Goal: Task Accomplishment & Management: Manage account settings

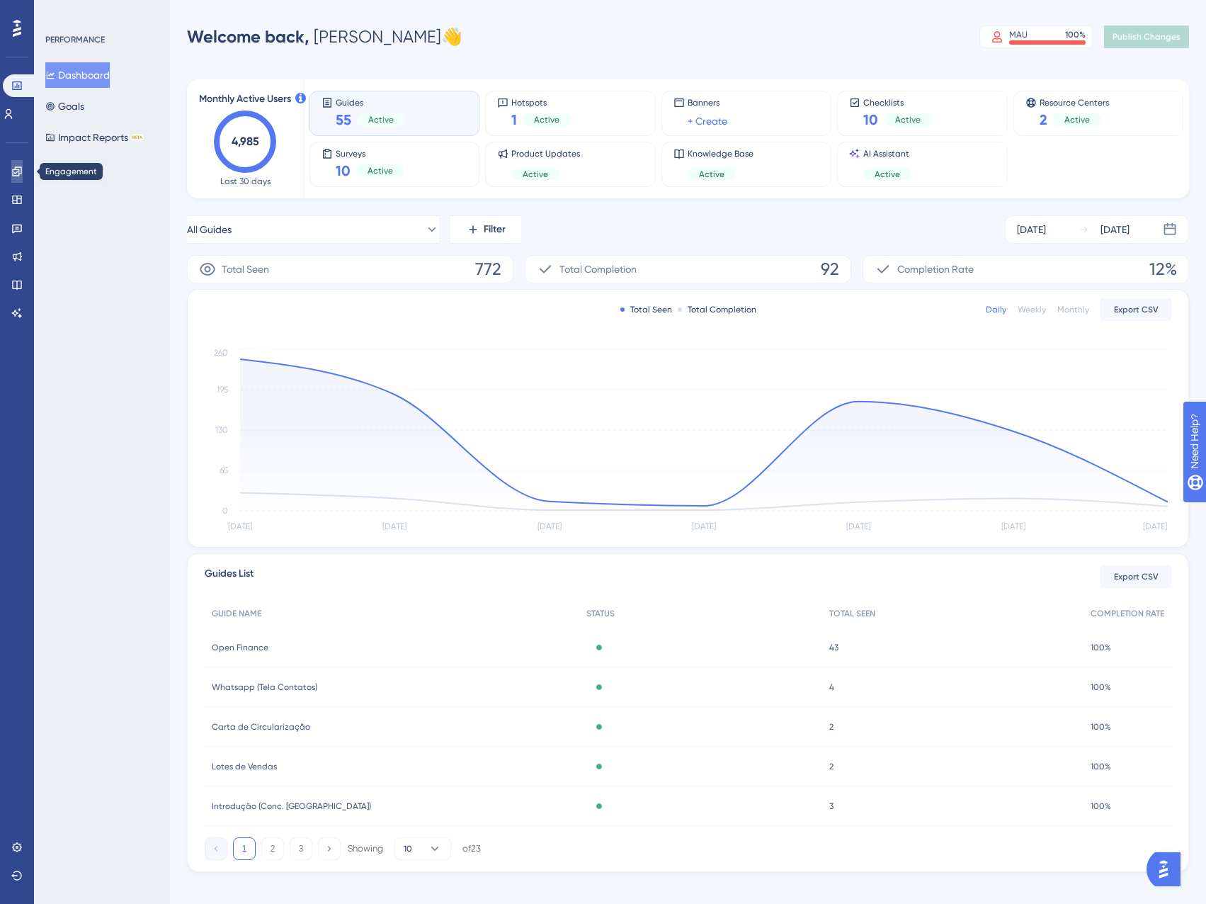
click at [12, 170] on icon at bounding box center [16, 171] width 11 height 11
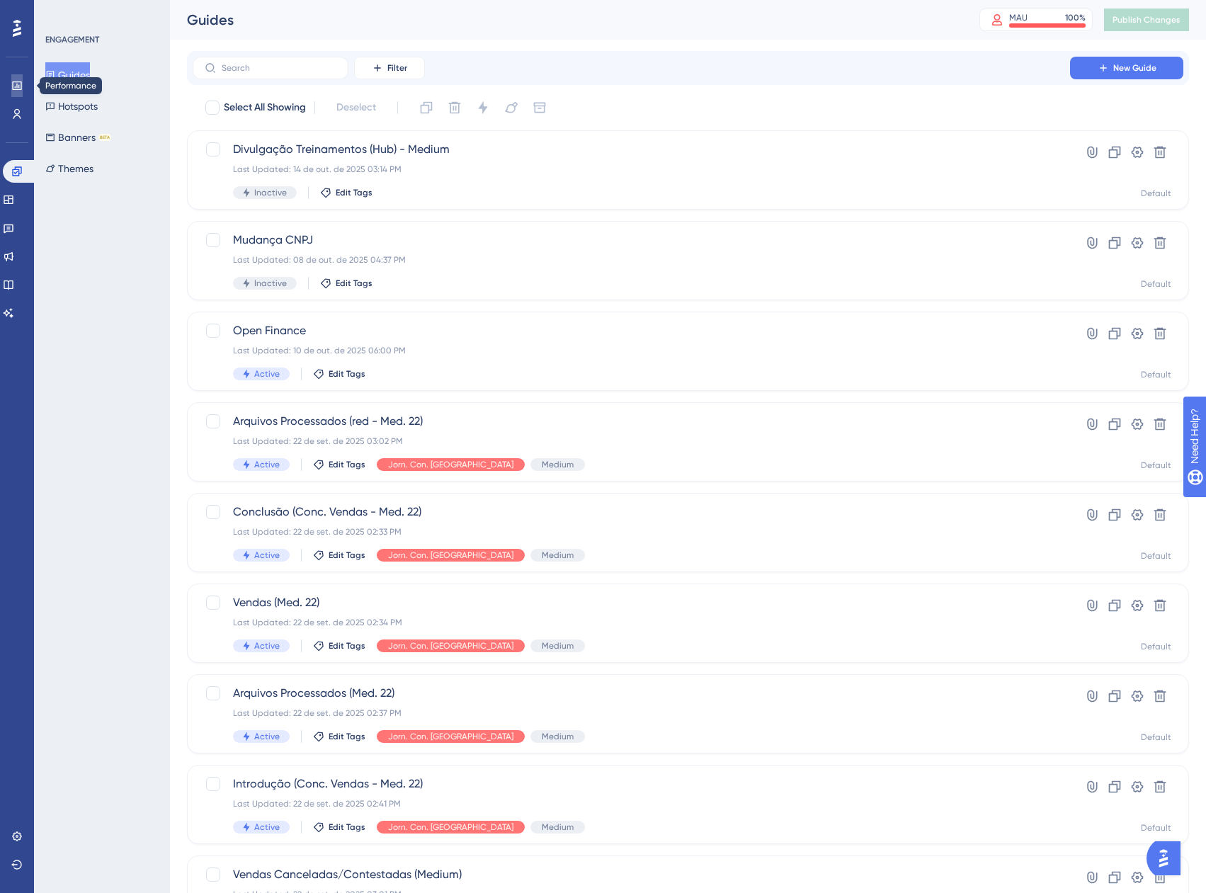
click at [11, 83] on link at bounding box center [16, 85] width 11 height 23
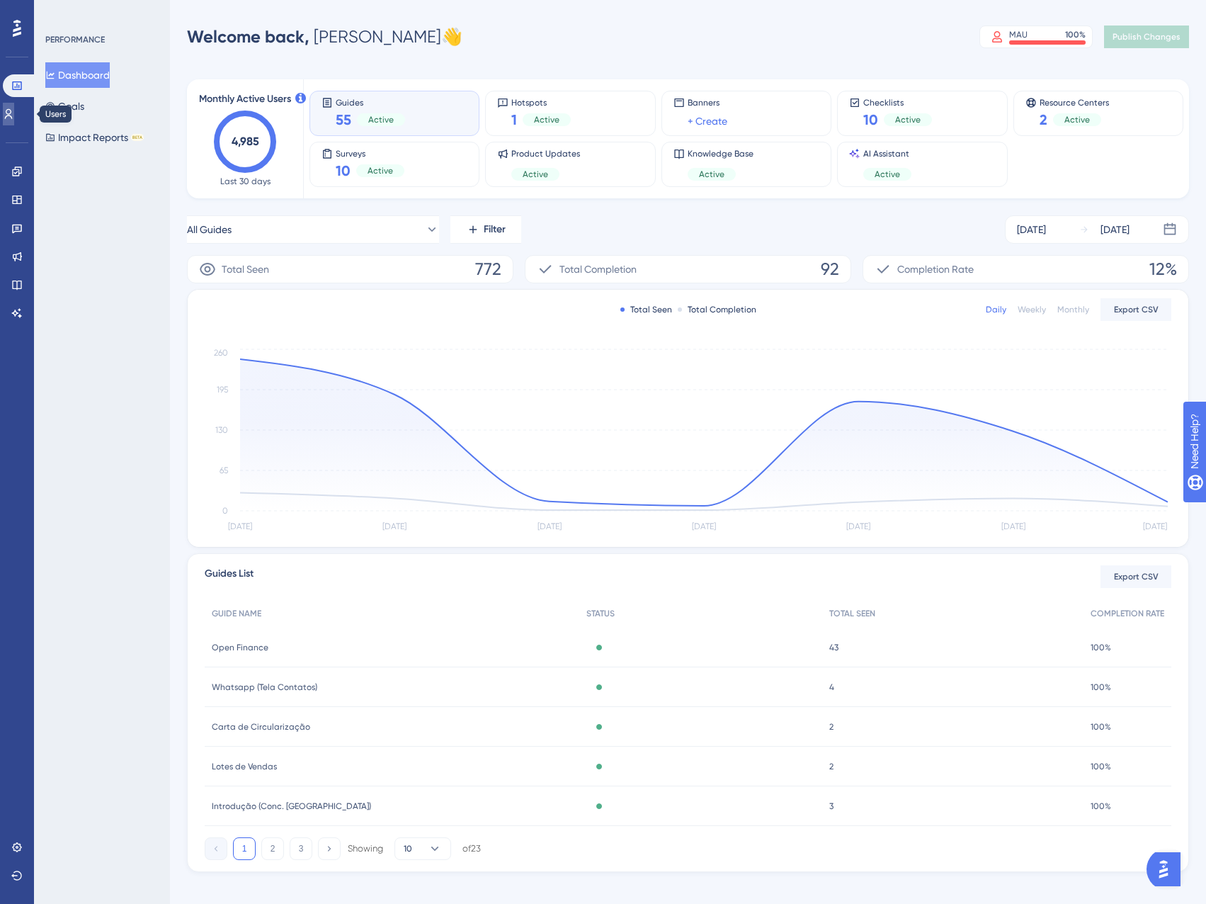
click at [14, 111] on icon at bounding box center [8, 113] width 11 height 11
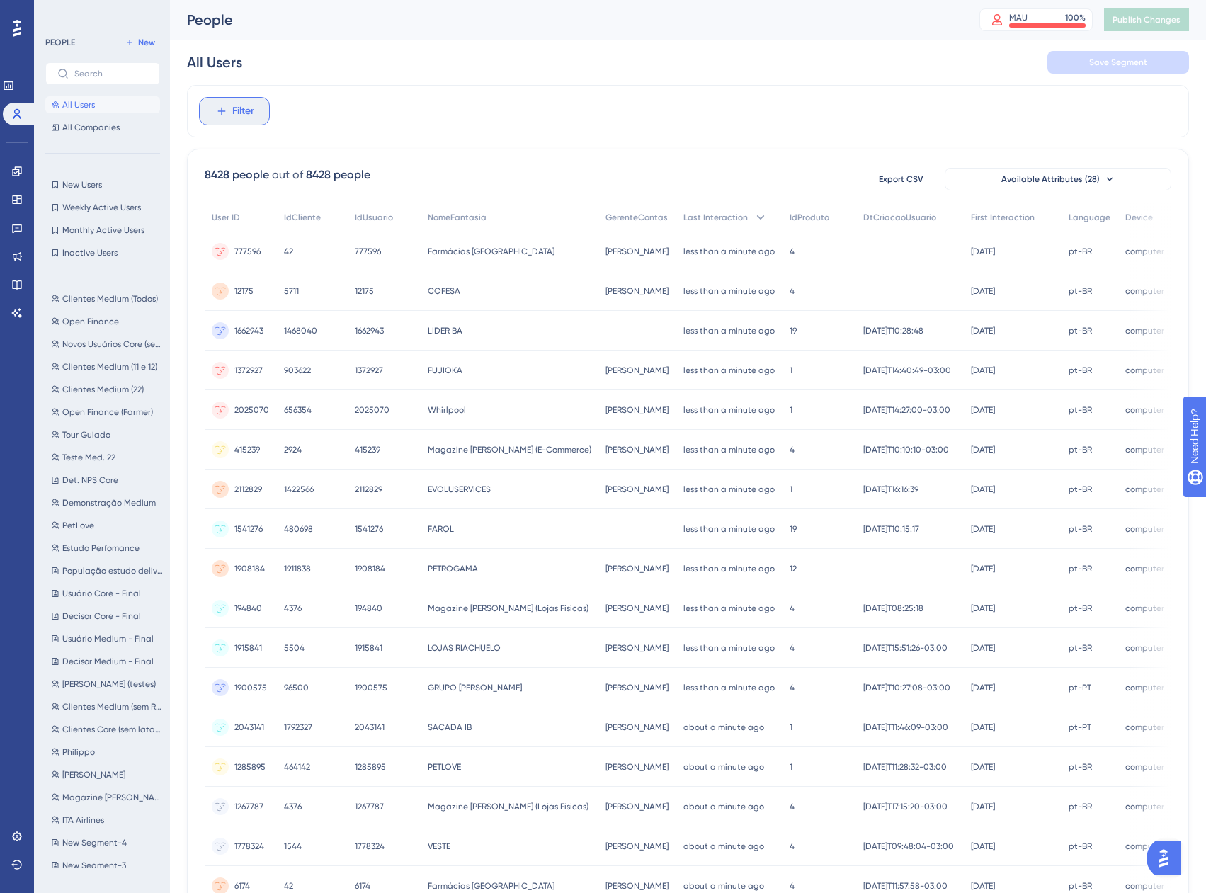
click at [258, 121] on button "Filter" at bounding box center [234, 111] width 71 height 28
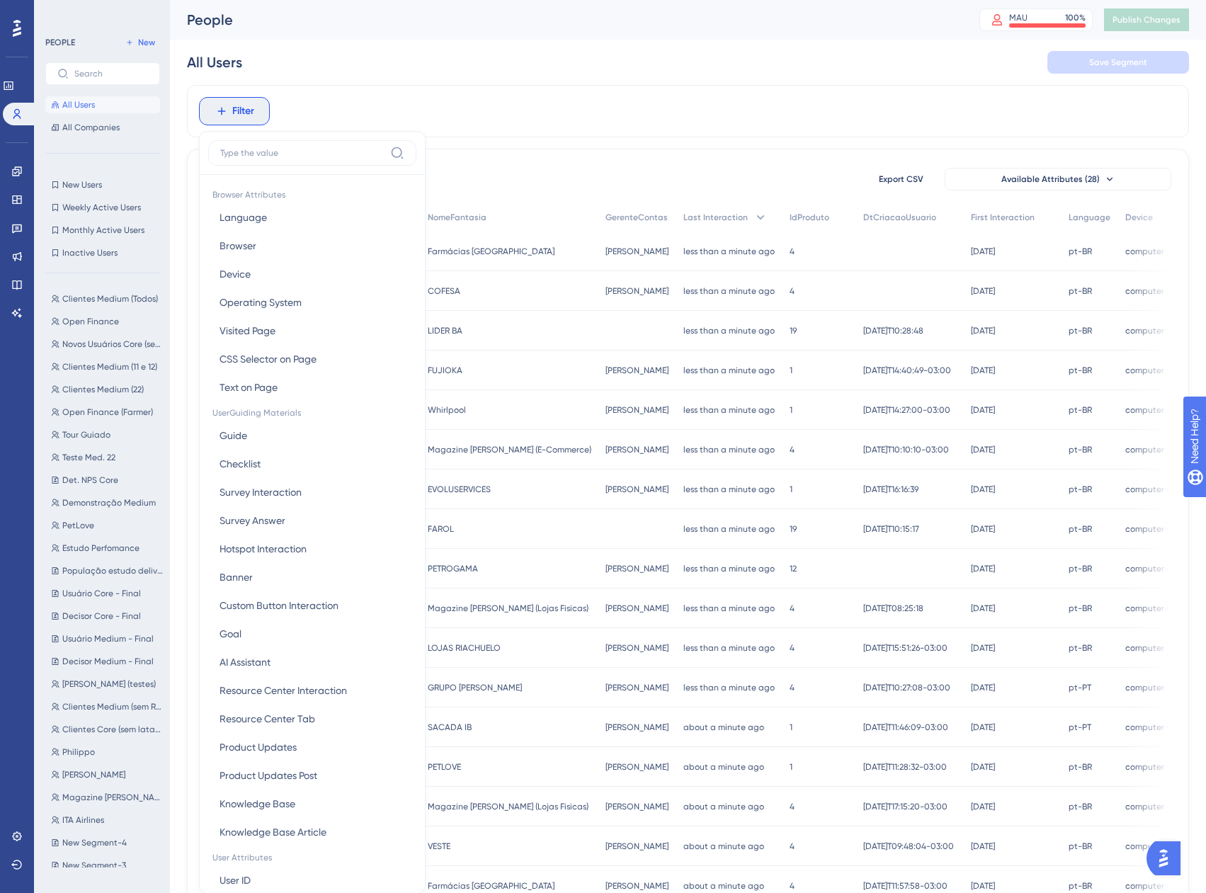
scroll to position [66, 0]
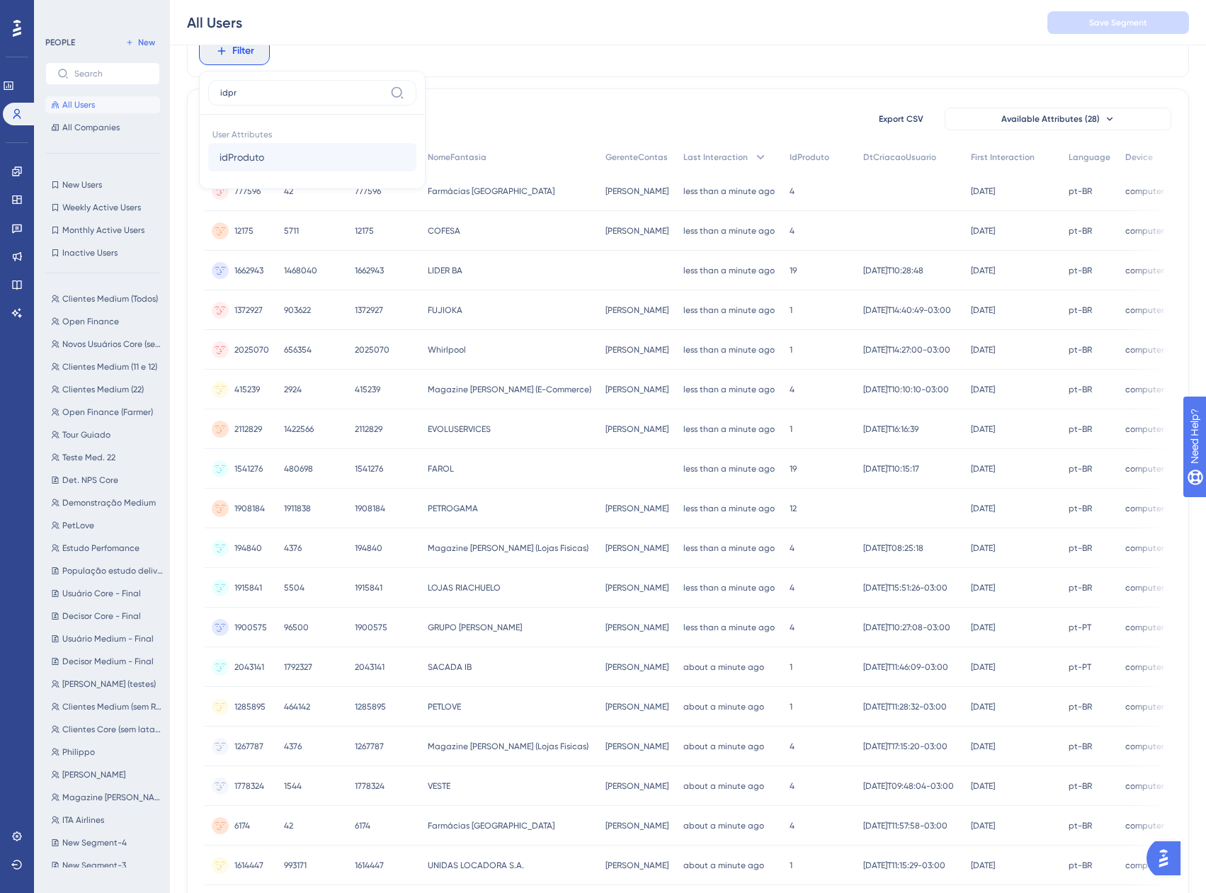
type input "idpr"
click at [259, 152] on span "idProduto" at bounding box center [242, 157] width 45 height 17
click at [219, 163] on div "is" at bounding box center [292, 170] width 154 height 17
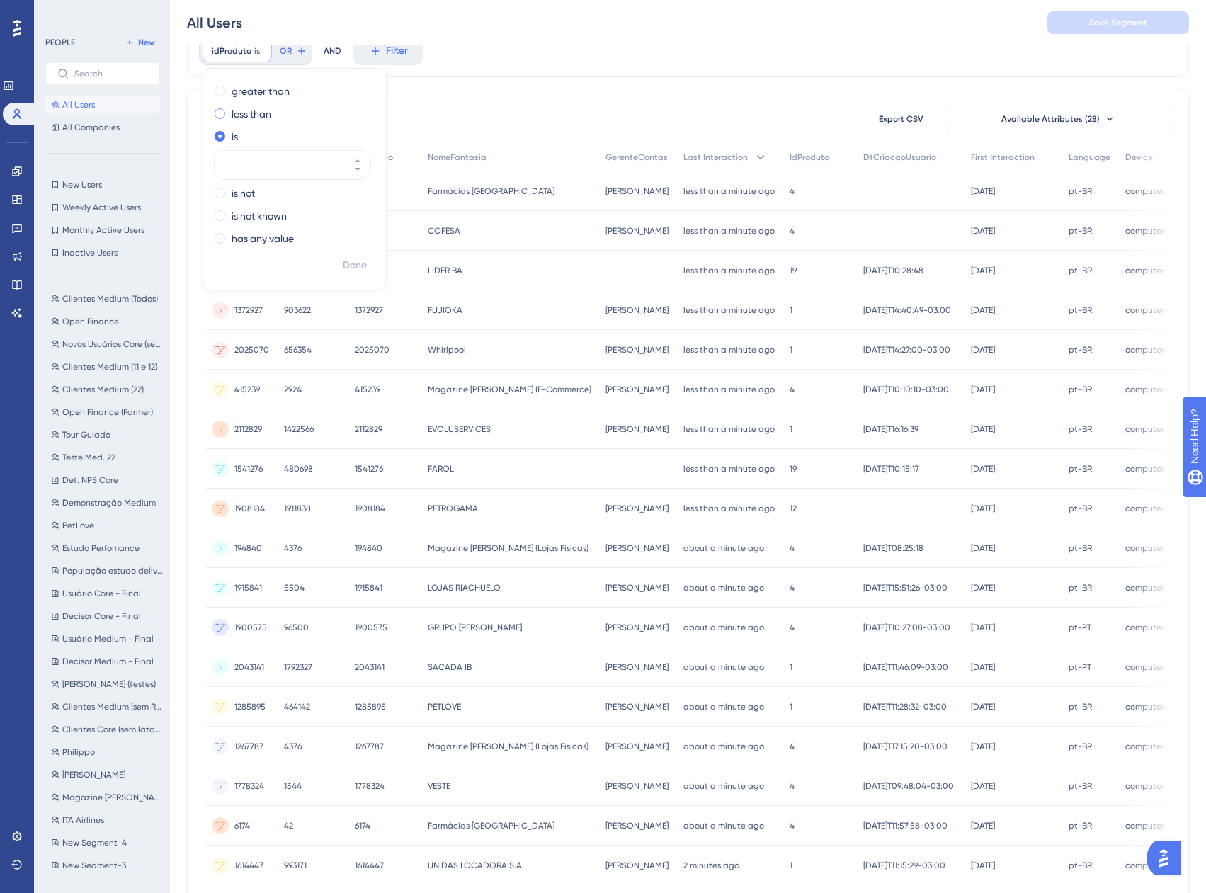
click at [250, 113] on label "less than" at bounding box center [252, 114] width 40 height 17
type input "5"
click at [351, 261] on span "Done" at bounding box center [355, 265] width 24 height 17
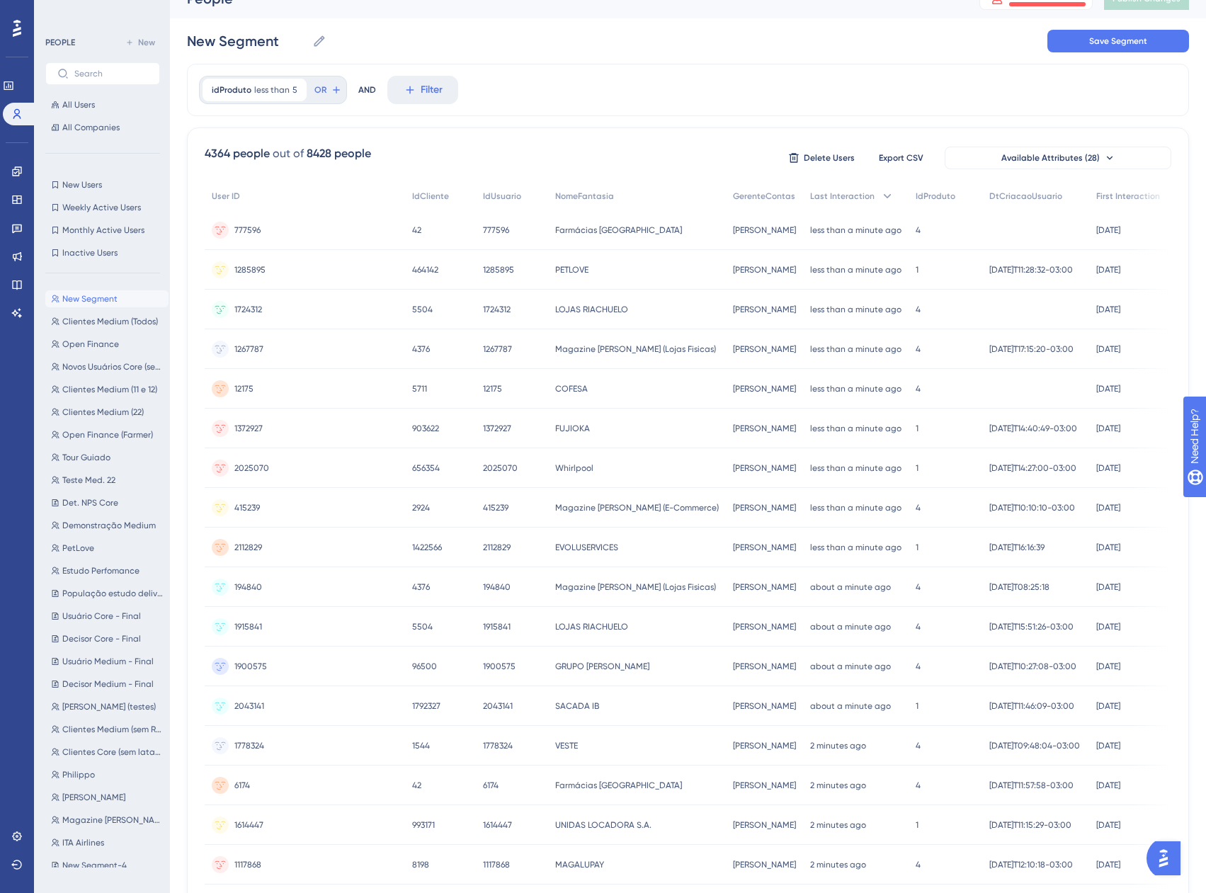
scroll to position [0, 0]
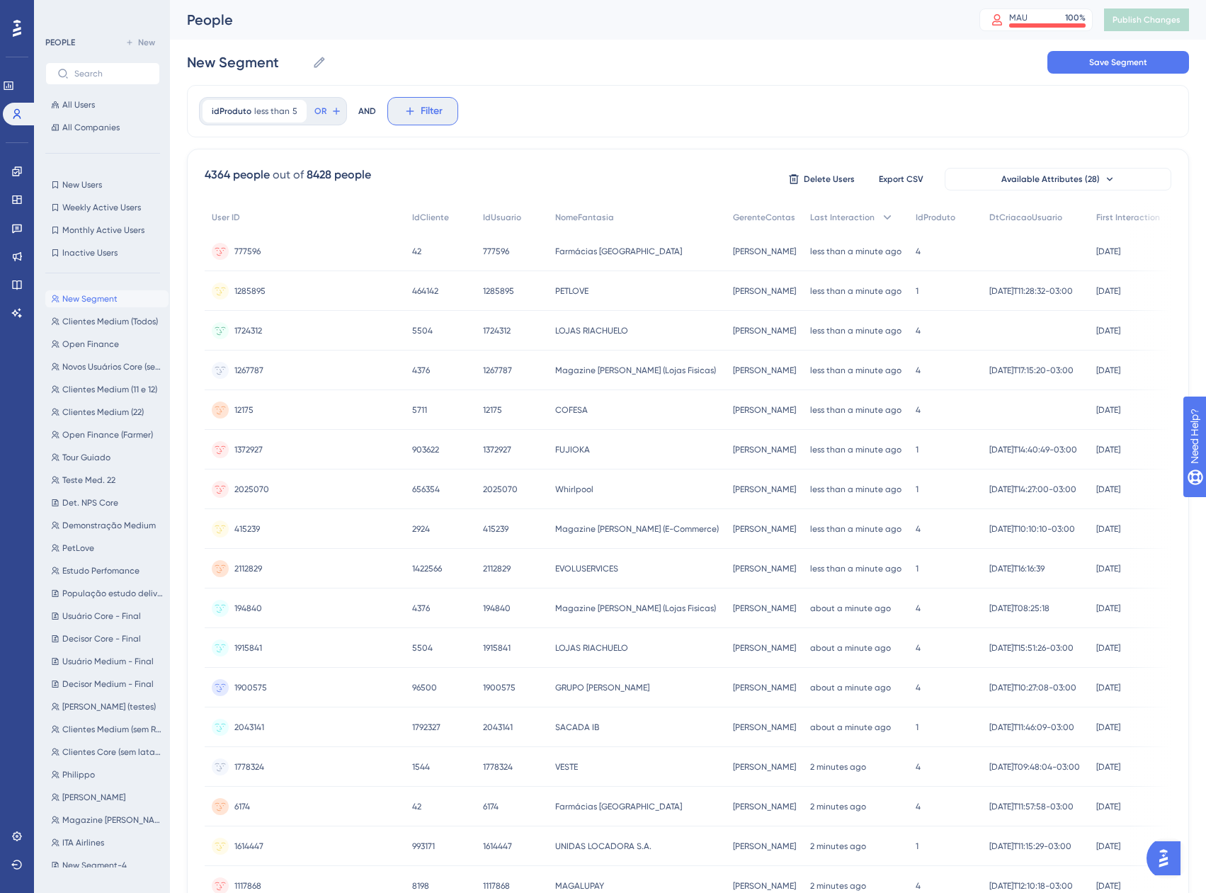
click at [410, 106] on icon at bounding box center [410, 111] width 13 height 13
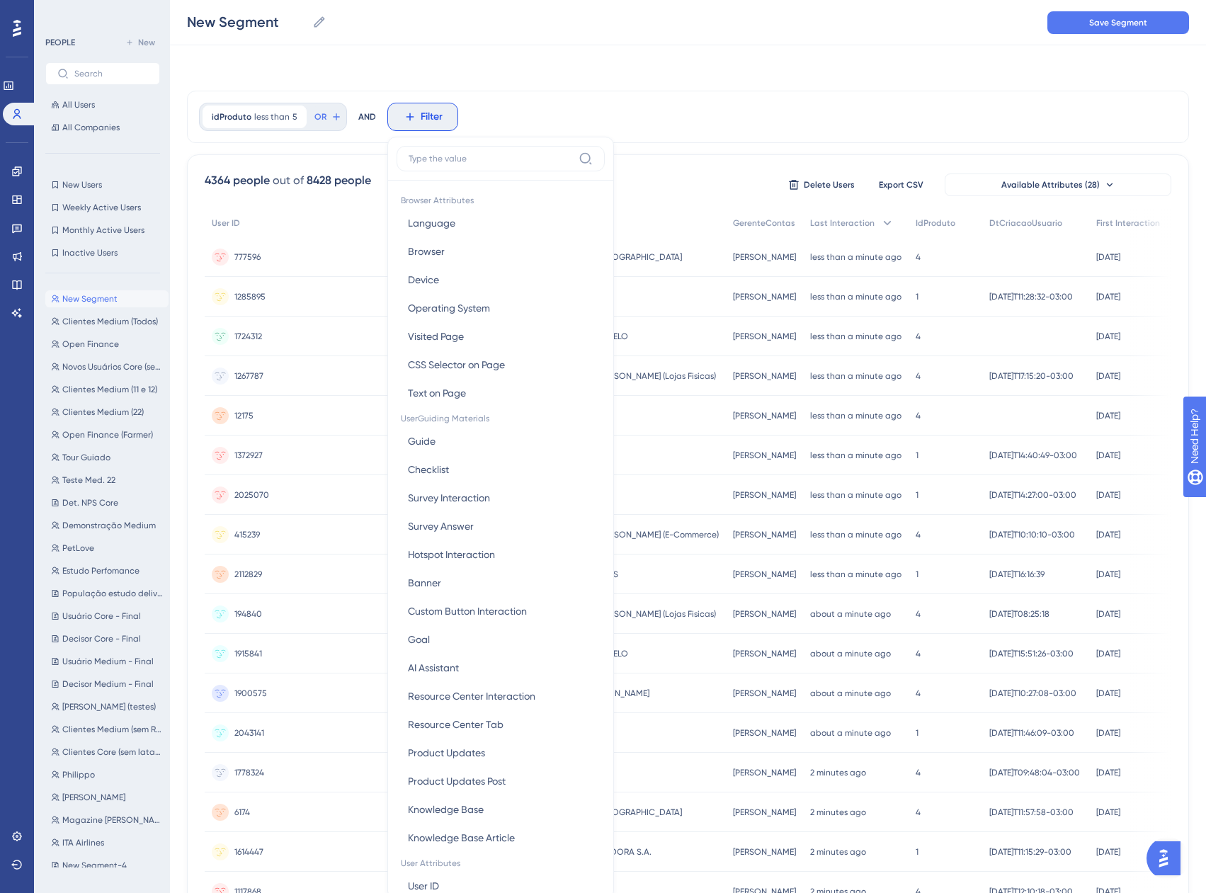
scroll to position [66, 0]
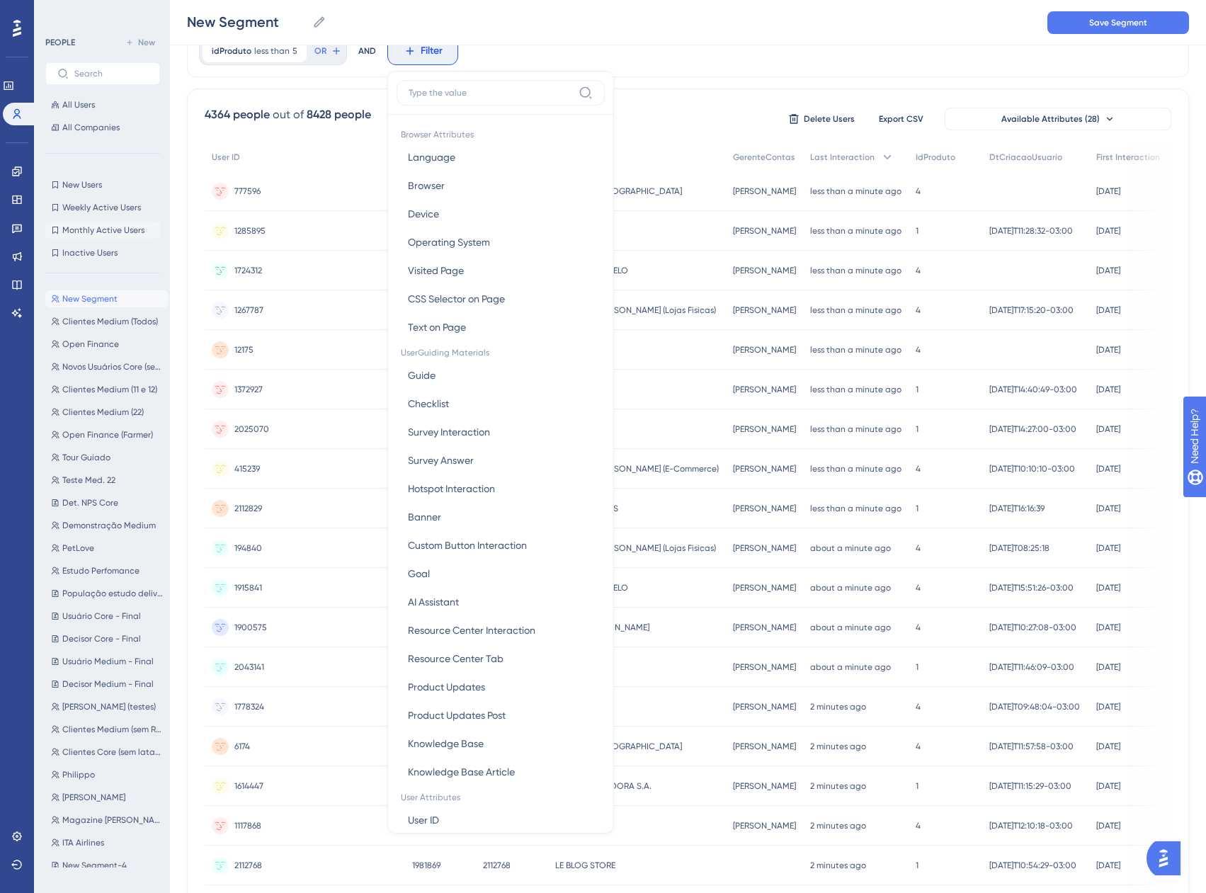
click at [122, 223] on button "Monthly Active Users Monthly Active Users" at bounding box center [102, 230] width 115 height 17
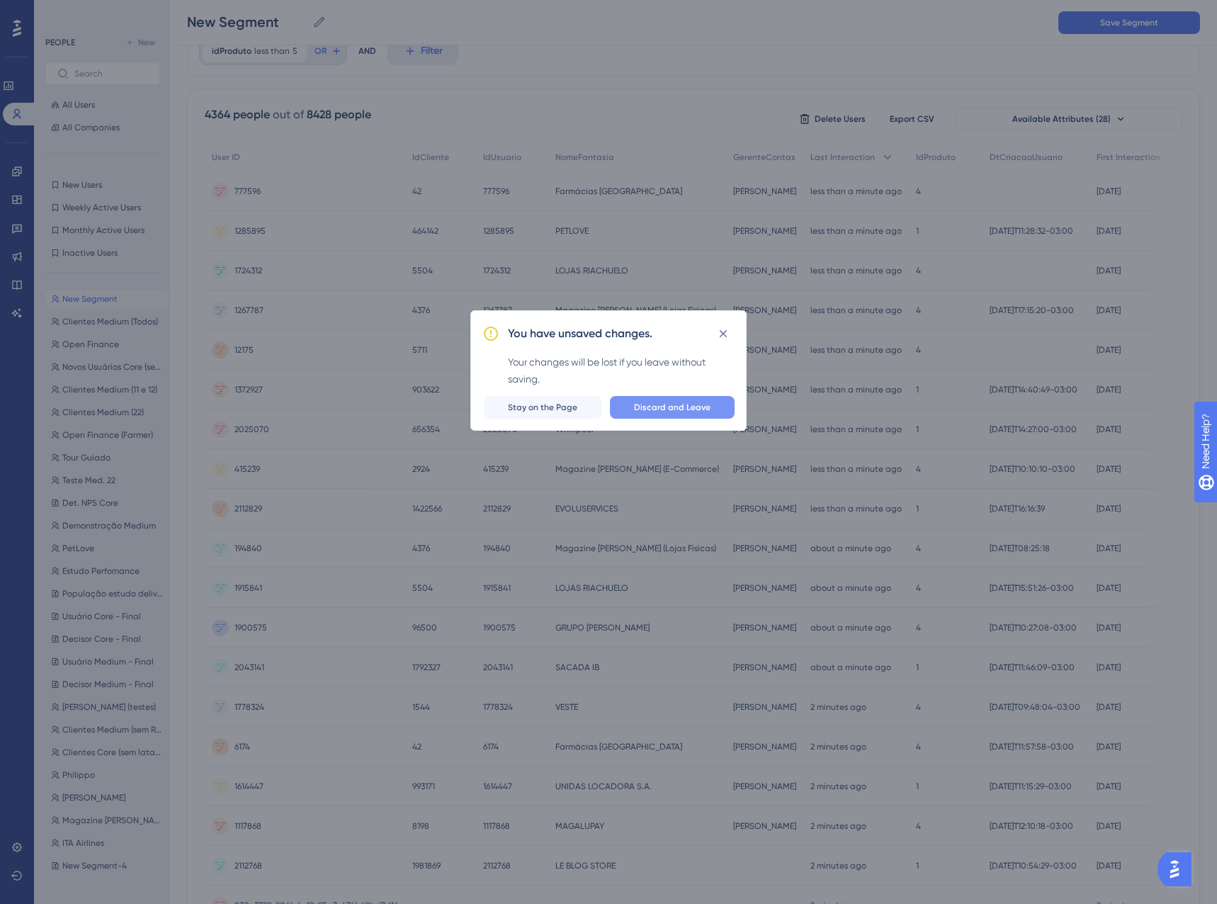
click at [651, 404] on span "Discard and Leave" at bounding box center [672, 407] width 76 height 11
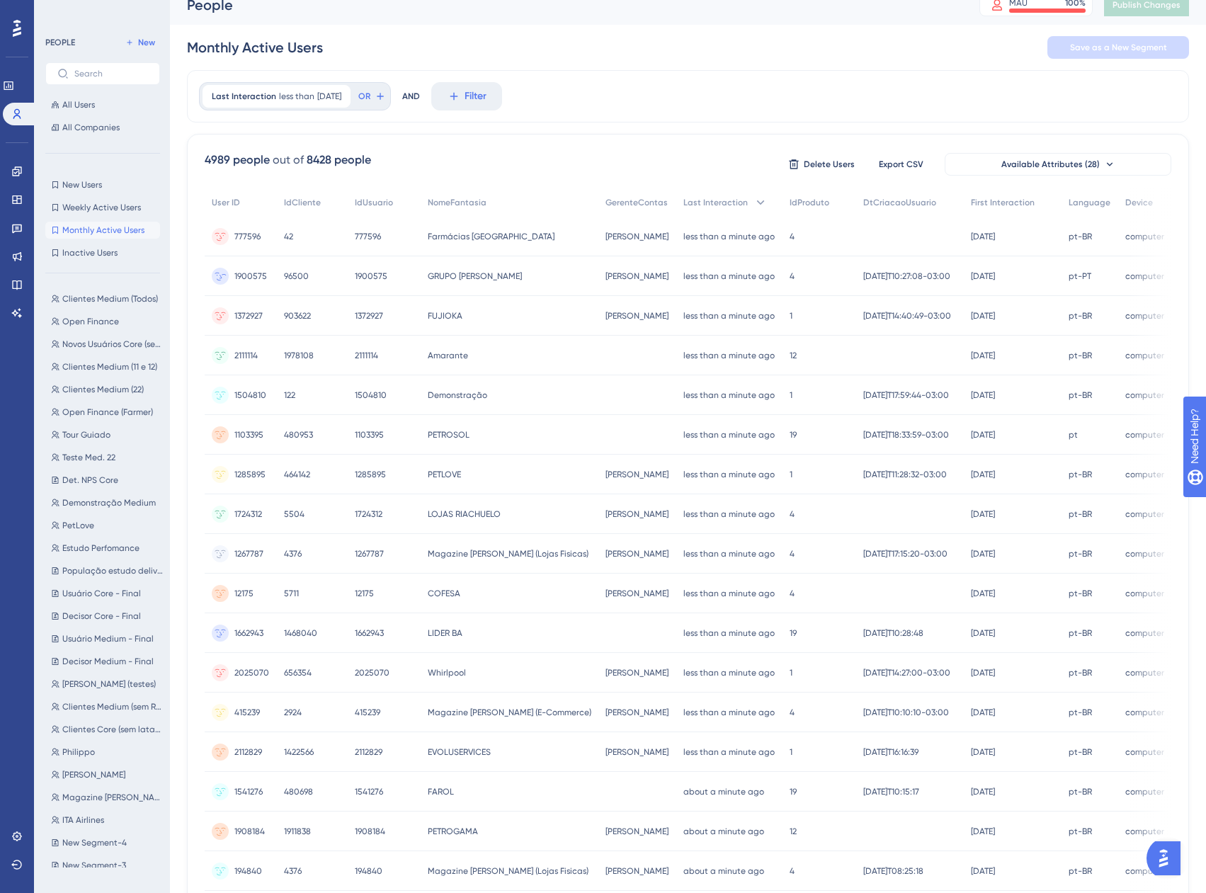
scroll to position [0, 0]
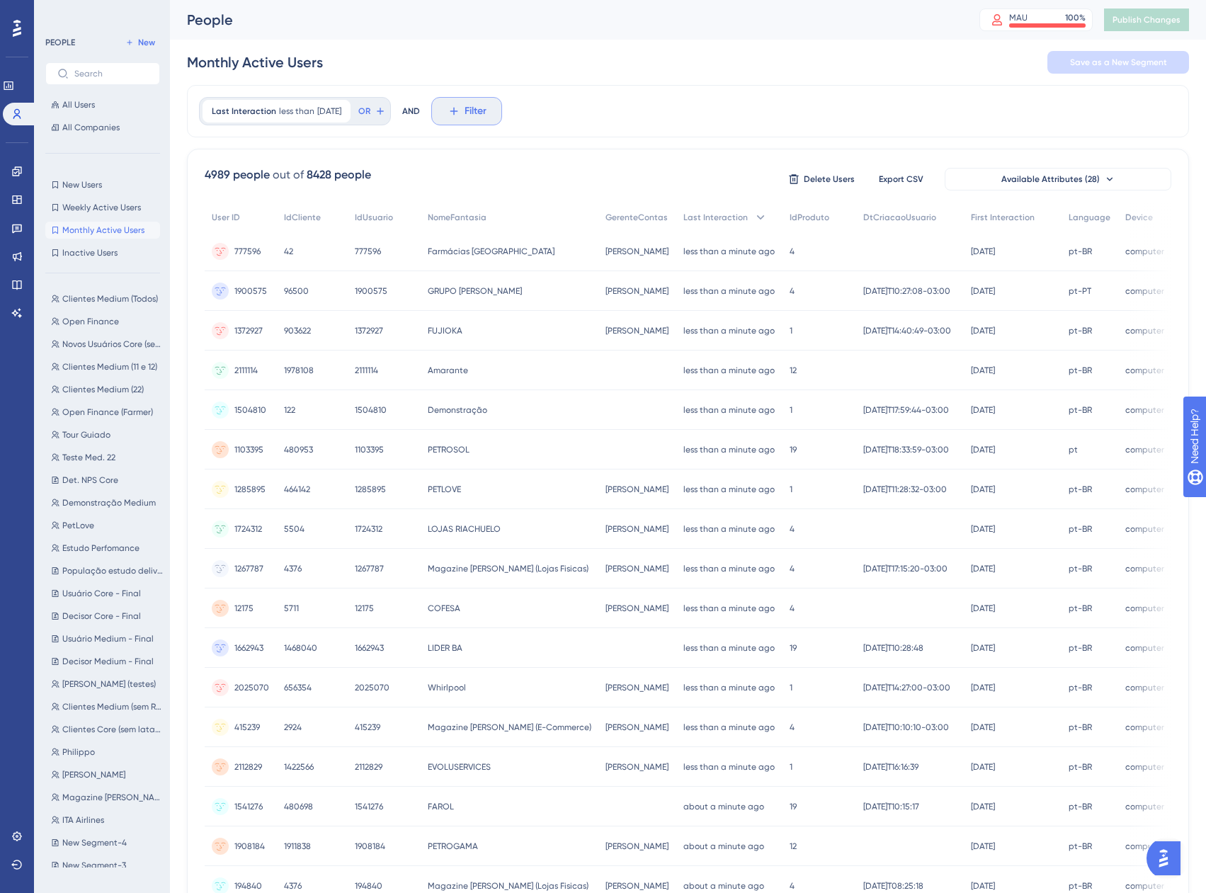
click at [487, 113] on span "Filter" at bounding box center [476, 111] width 22 height 17
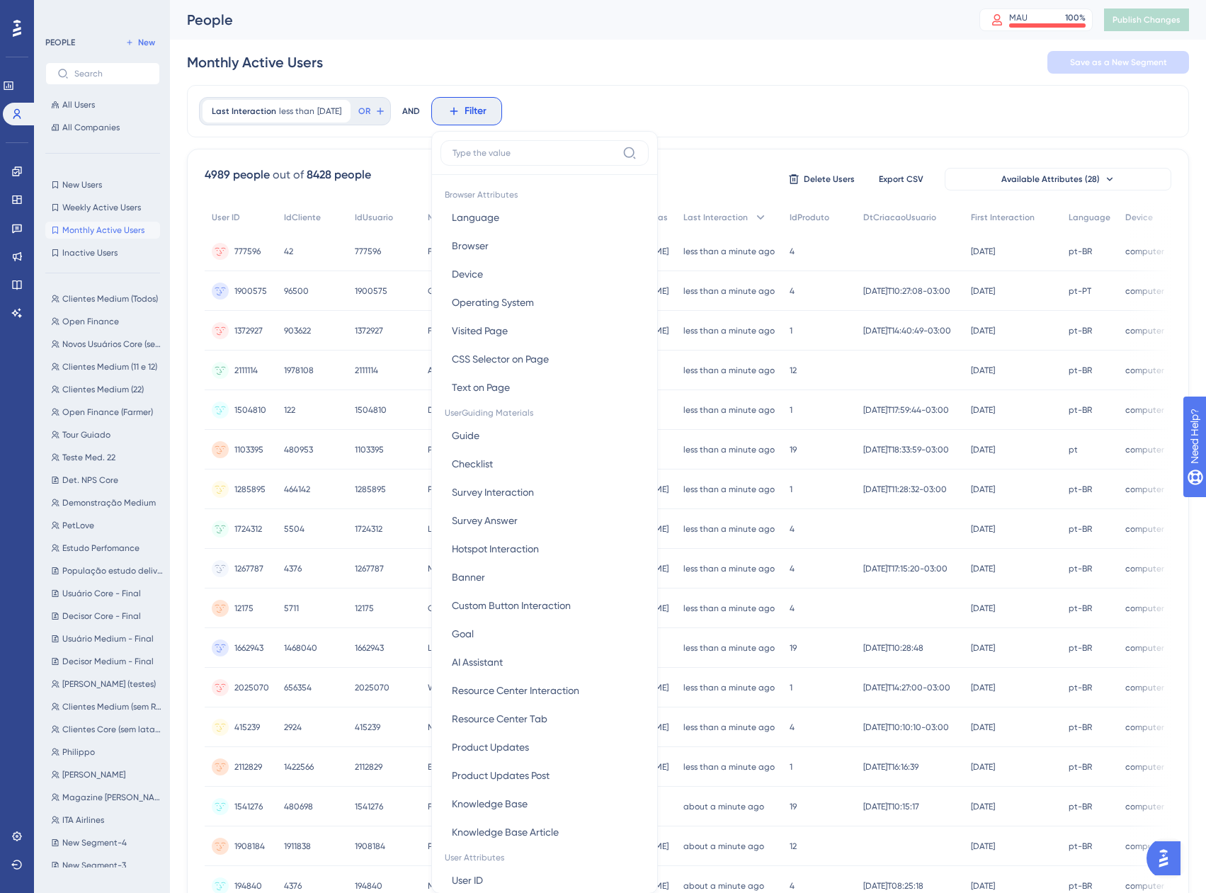
scroll to position [66, 0]
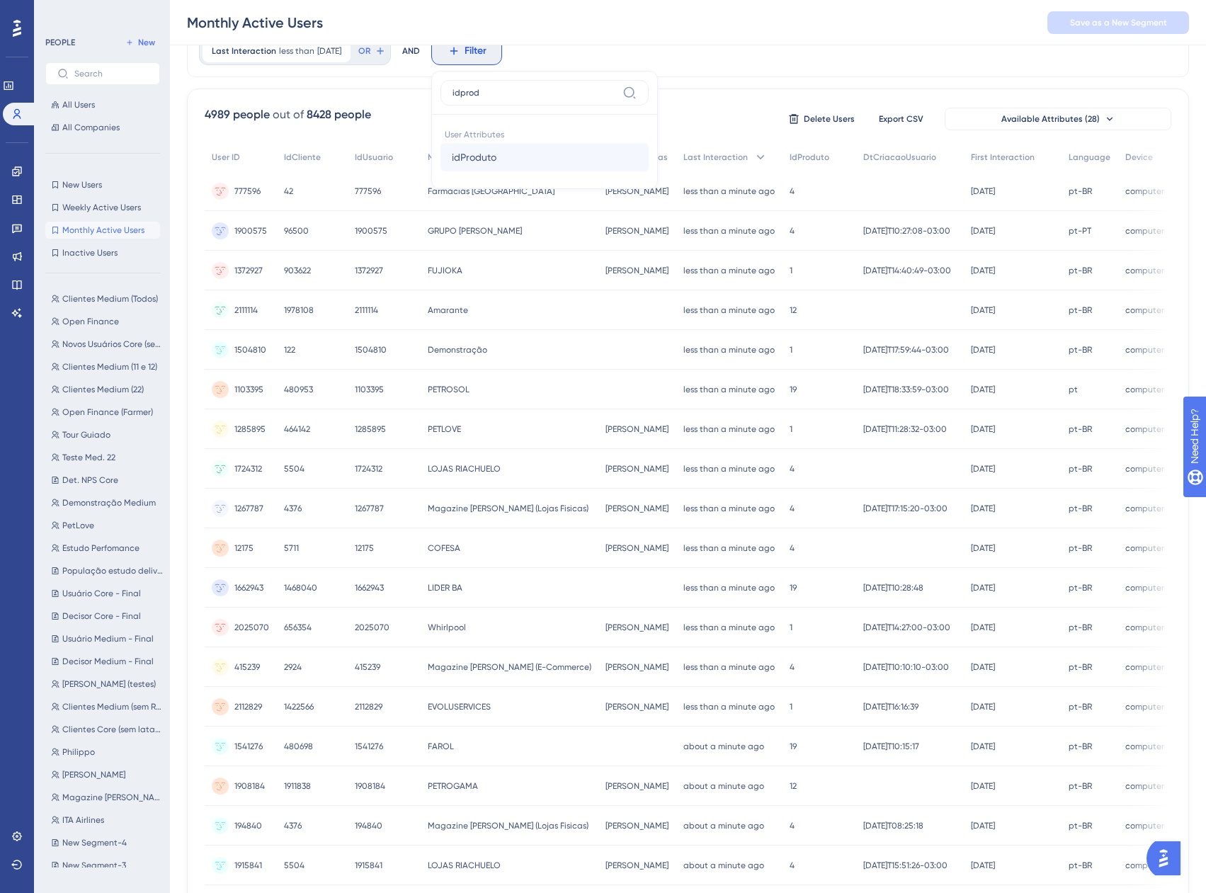
type input "idprod"
click at [496, 160] on span "idProduto" at bounding box center [474, 157] width 45 height 17
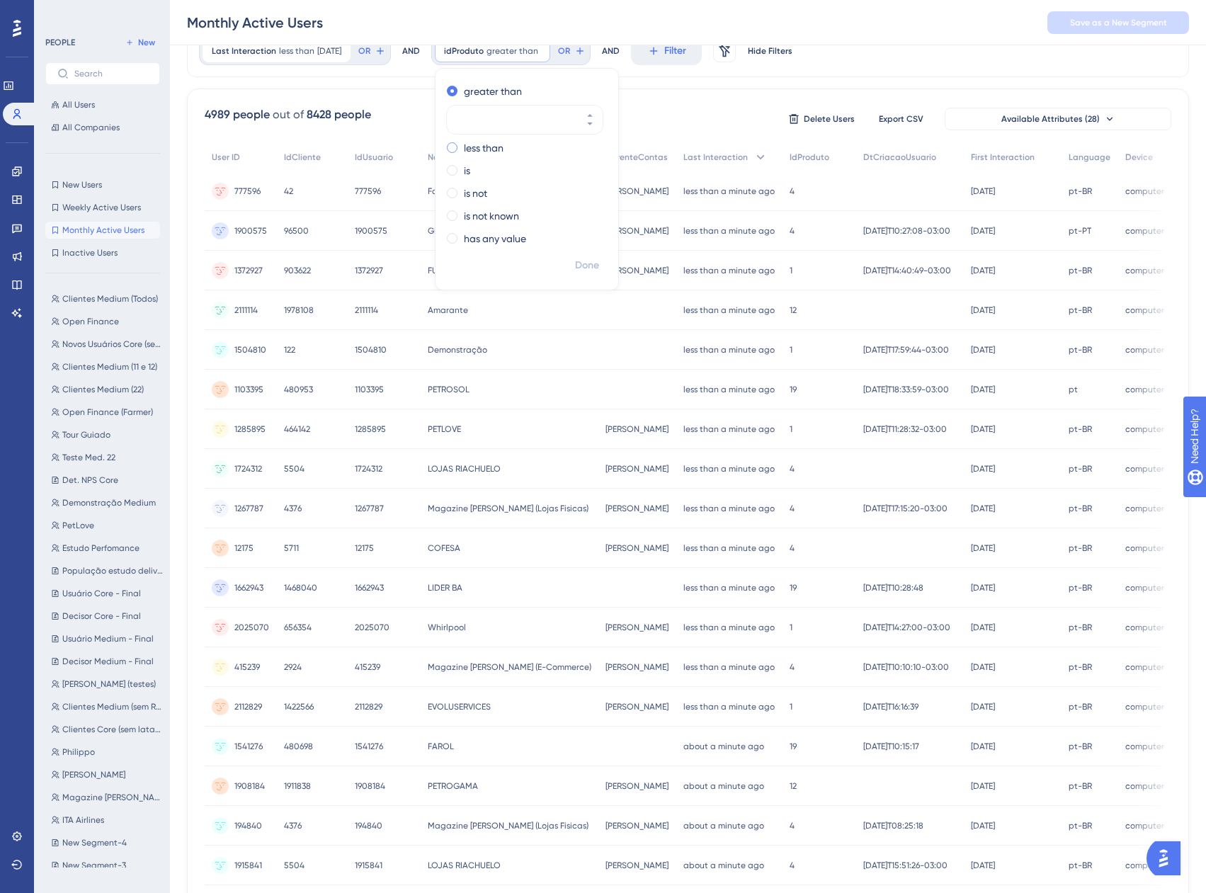
click at [504, 149] on label "less than" at bounding box center [484, 148] width 40 height 17
type input "5"
click at [599, 260] on span "Done" at bounding box center [587, 265] width 24 height 17
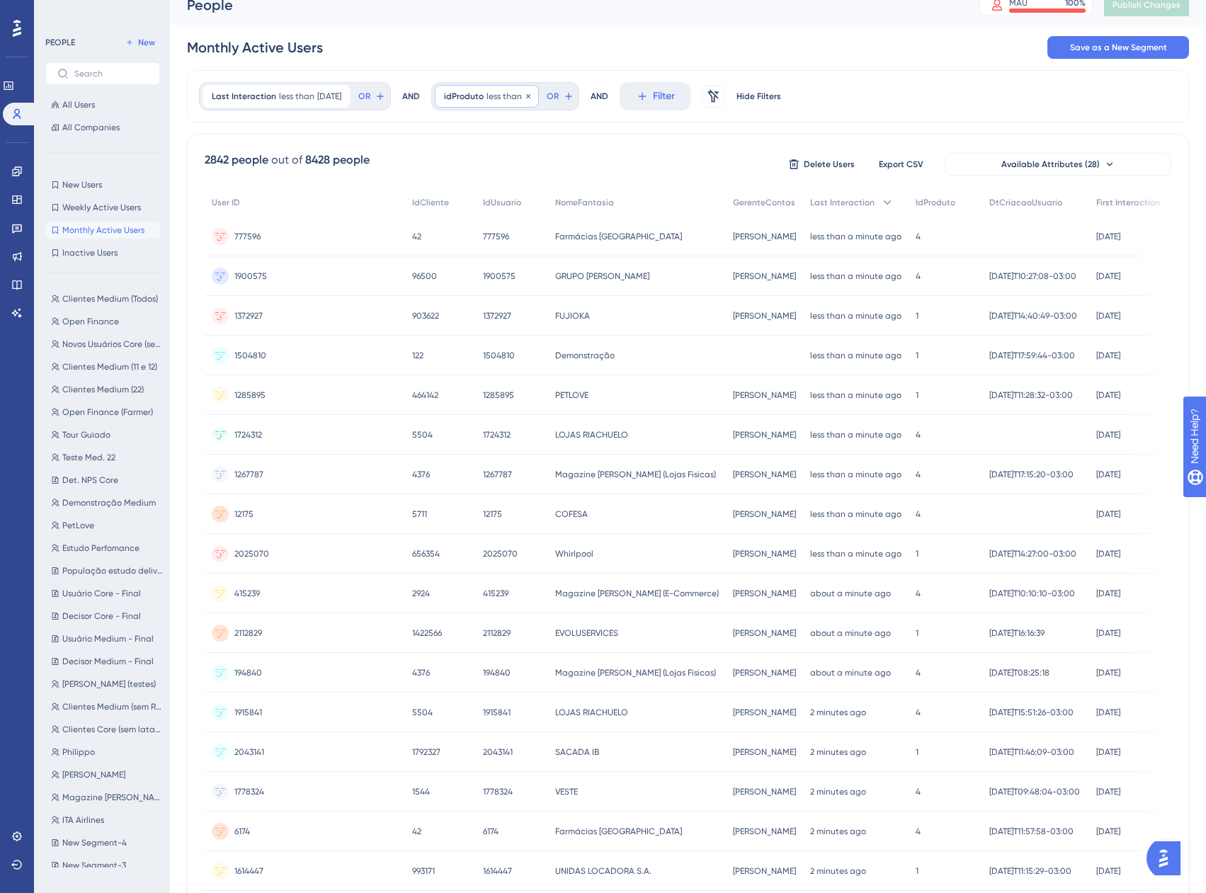
scroll to position [0, 0]
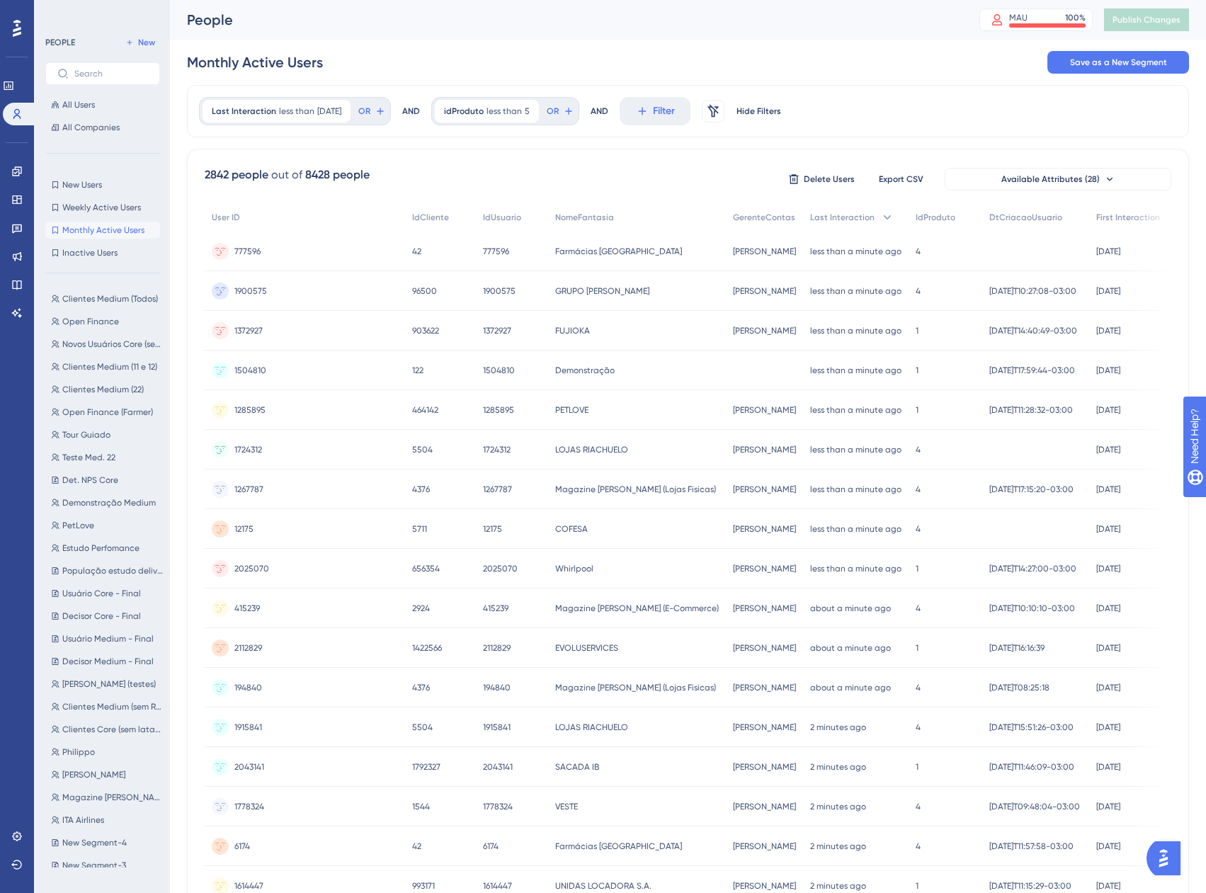
click at [518, 98] on div "idProduto less than 5 5 Remove OR" at bounding box center [505, 111] width 148 height 28
click at [522, 107] on span "less than" at bounding box center [504, 111] width 35 height 11
click at [470, 229] on label "is" at bounding box center [467, 230] width 6 height 17
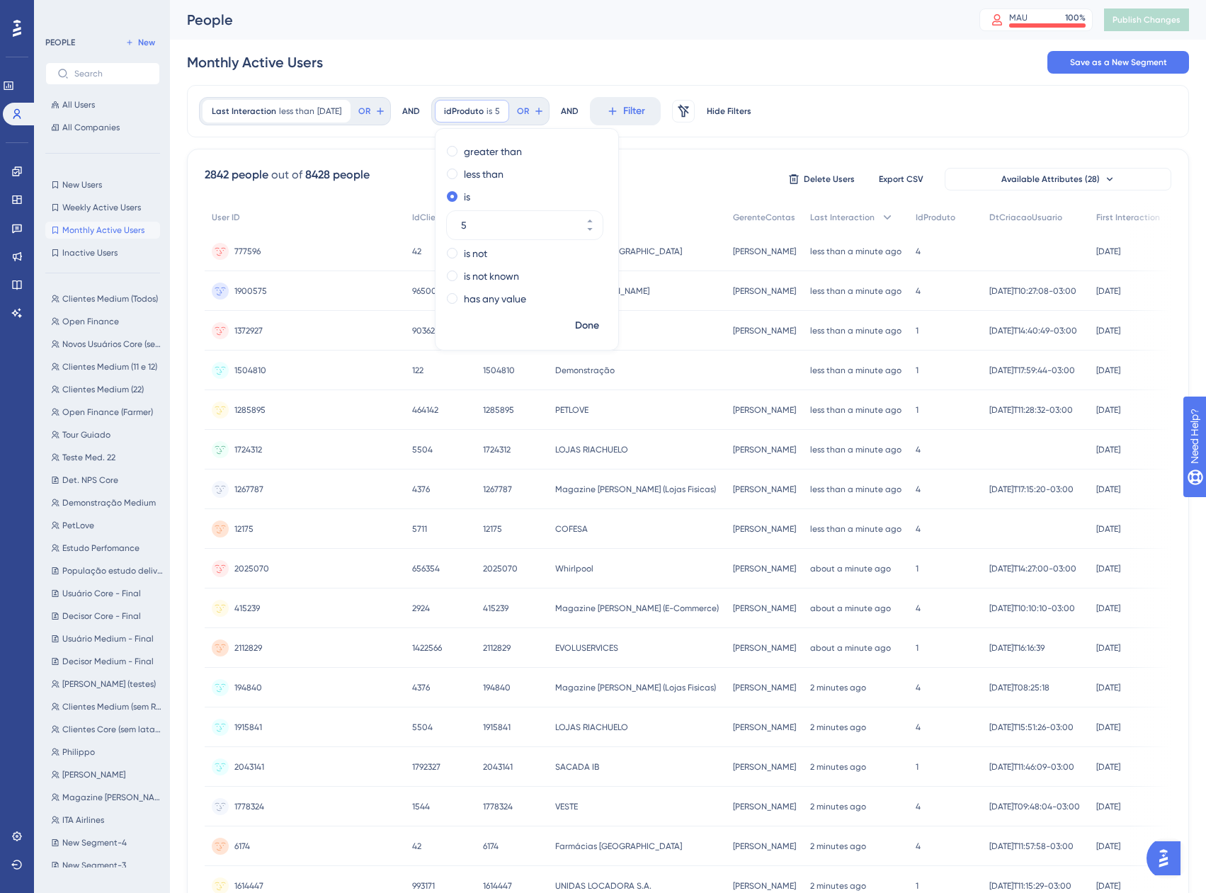
drag, startPoint x: 504, startPoint y: 223, endPoint x: 457, endPoint y: 222, distance: 47.5
click at [457, 222] on div "greater than less than is 5 is not is not known has any value" at bounding box center [527, 226] width 183 height 173
drag, startPoint x: 494, startPoint y: 220, endPoint x: 470, endPoint y: 213, distance: 25.8
click at [470, 213] on div "919" at bounding box center [512, 225] width 130 height 28
type input "19"
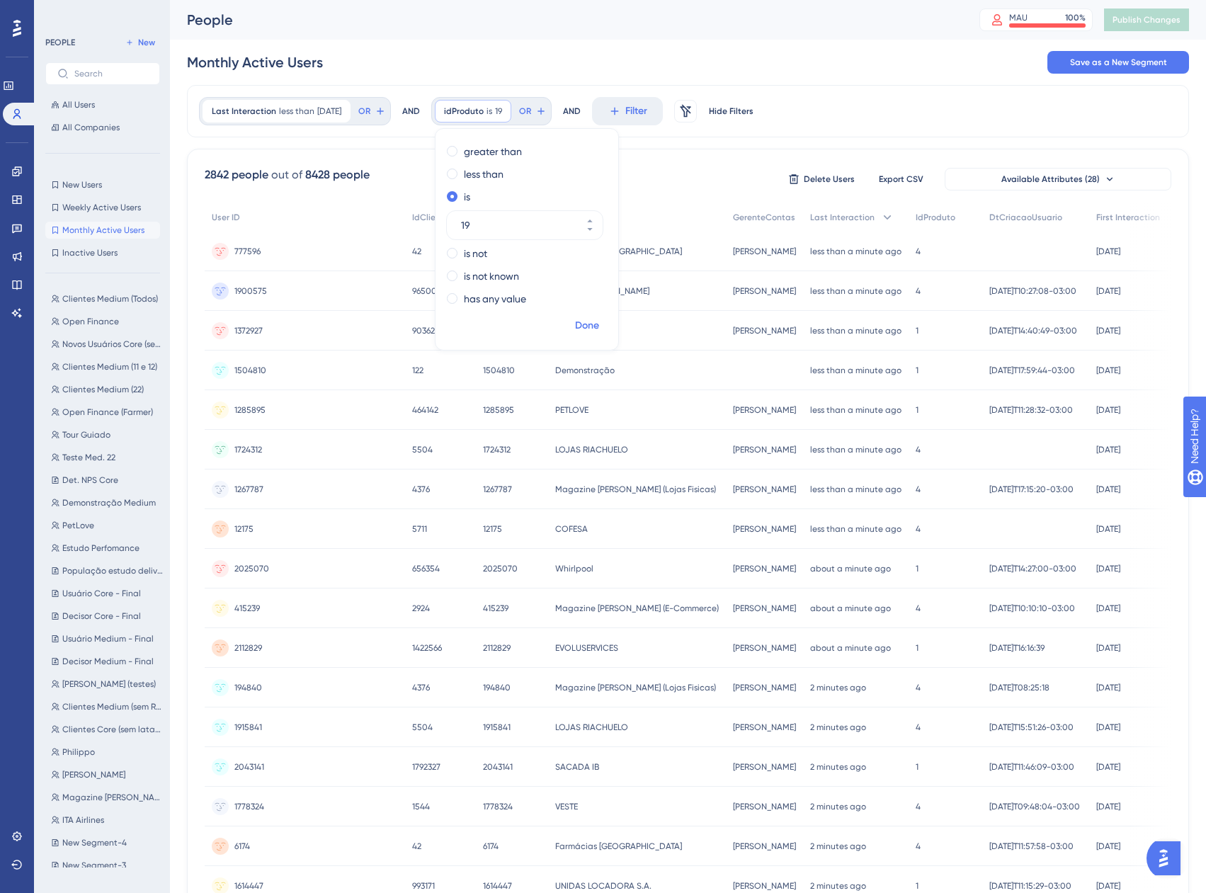
click at [599, 331] on span "Done" at bounding box center [587, 325] width 24 height 17
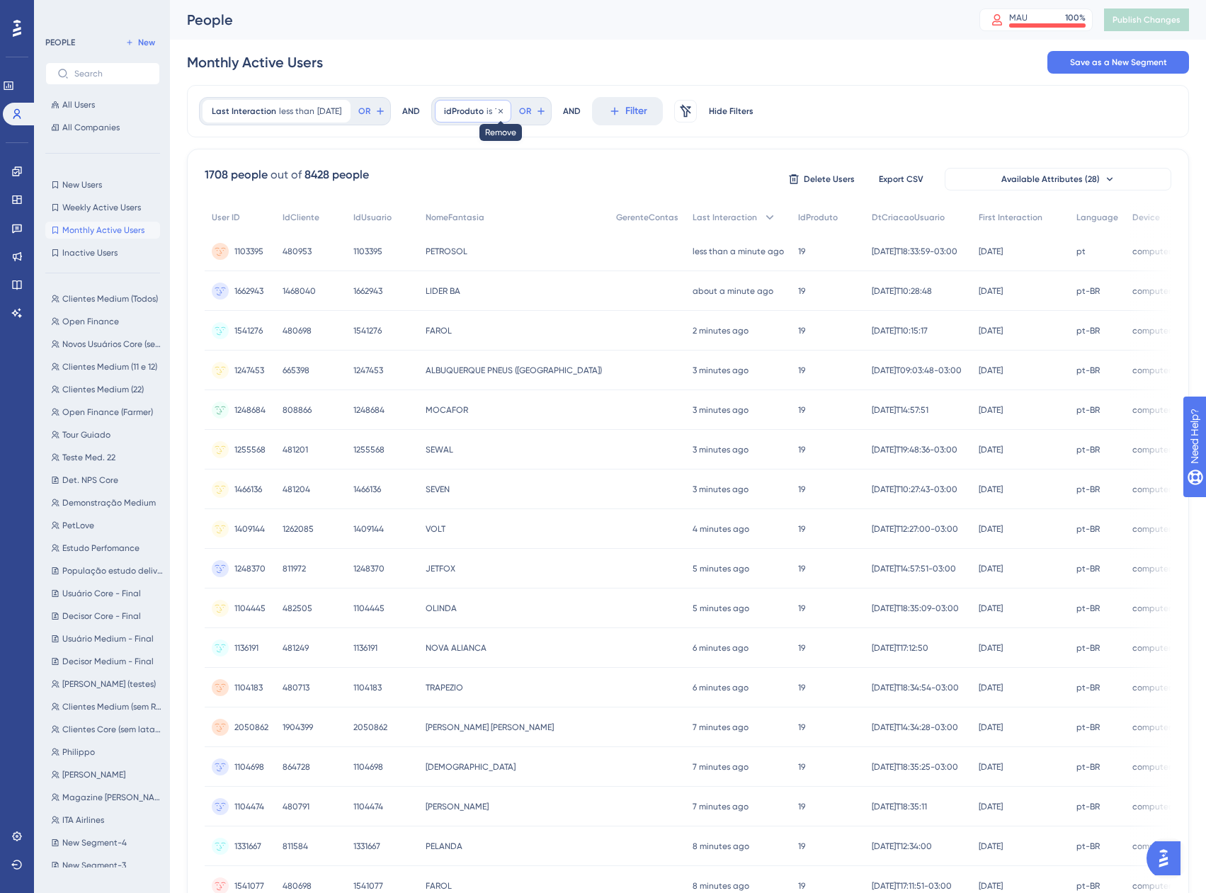
click at [505, 108] on icon at bounding box center [500, 111] width 8 height 8
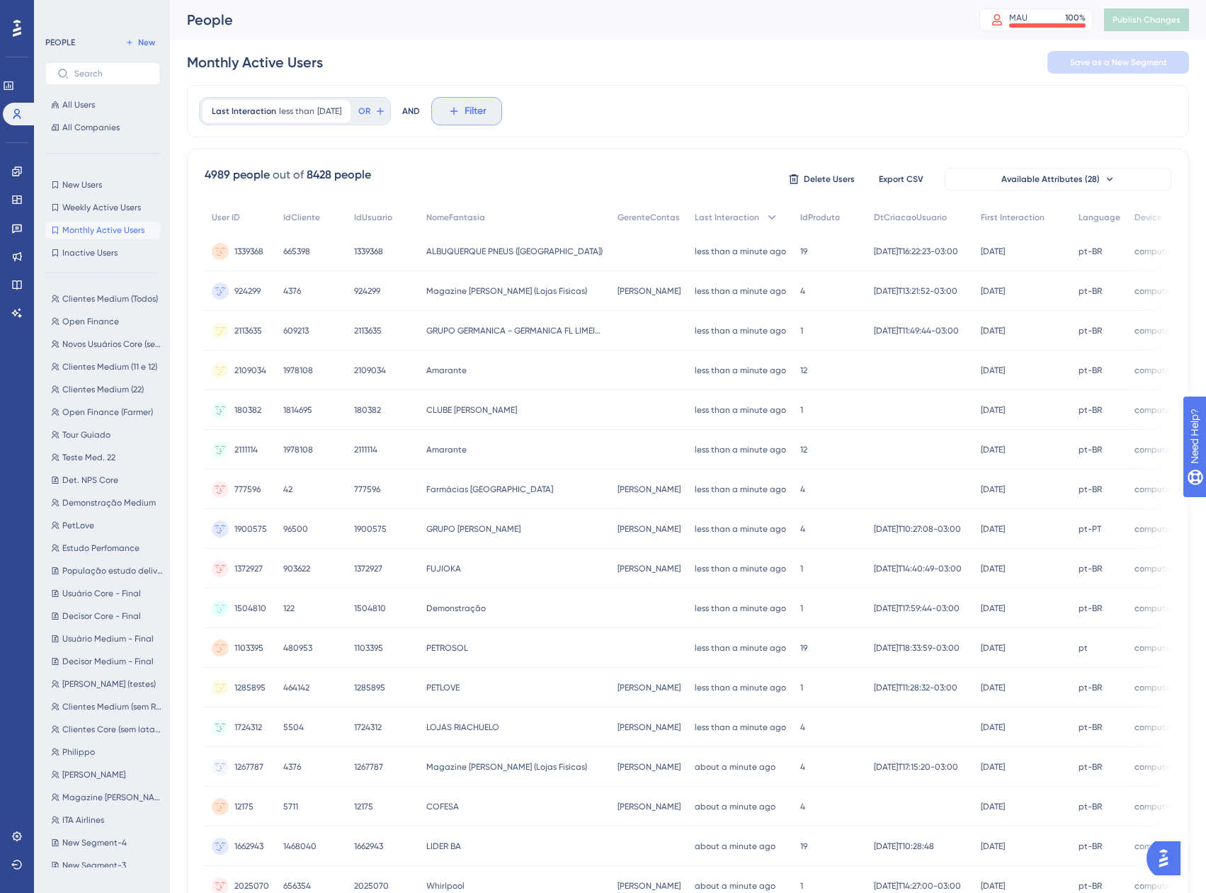
click at [487, 108] on span "Filter" at bounding box center [476, 111] width 22 height 17
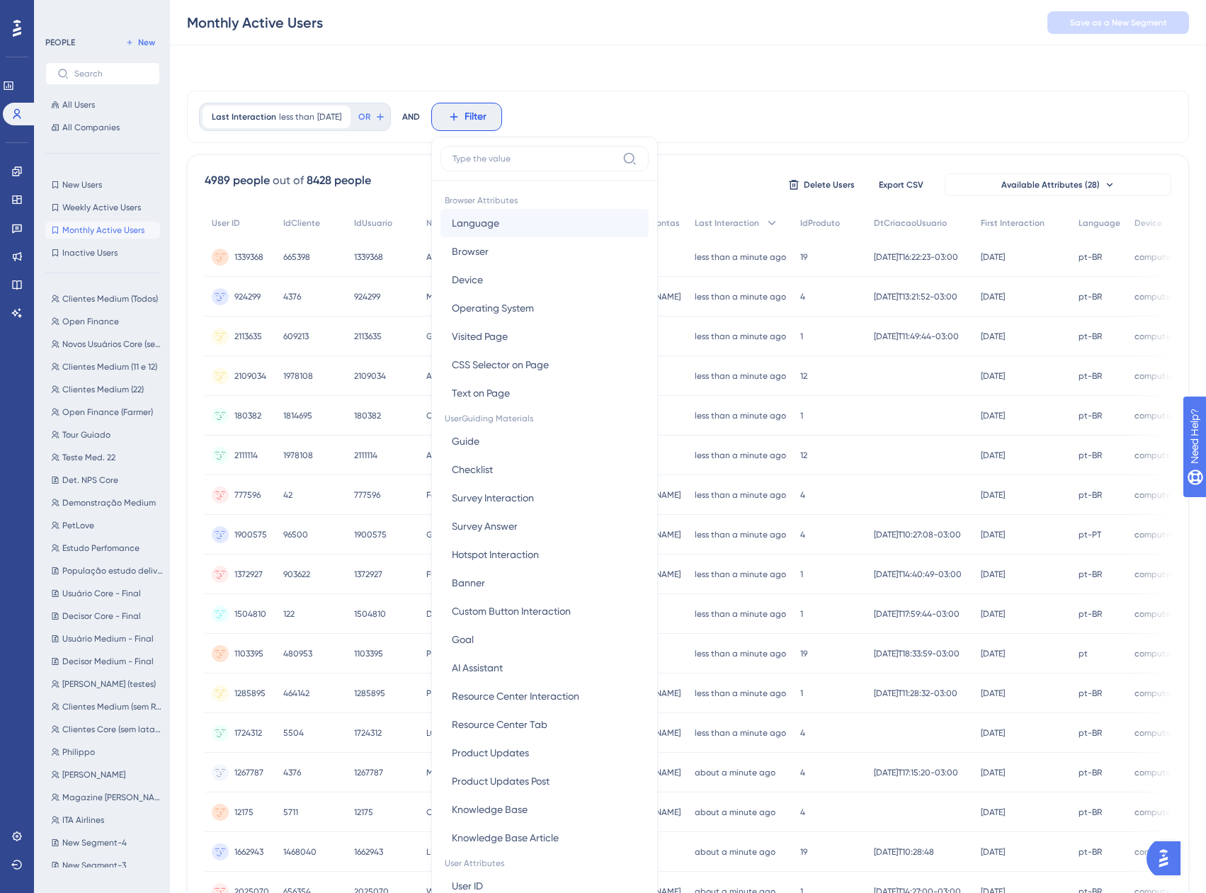
scroll to position [66, 0]
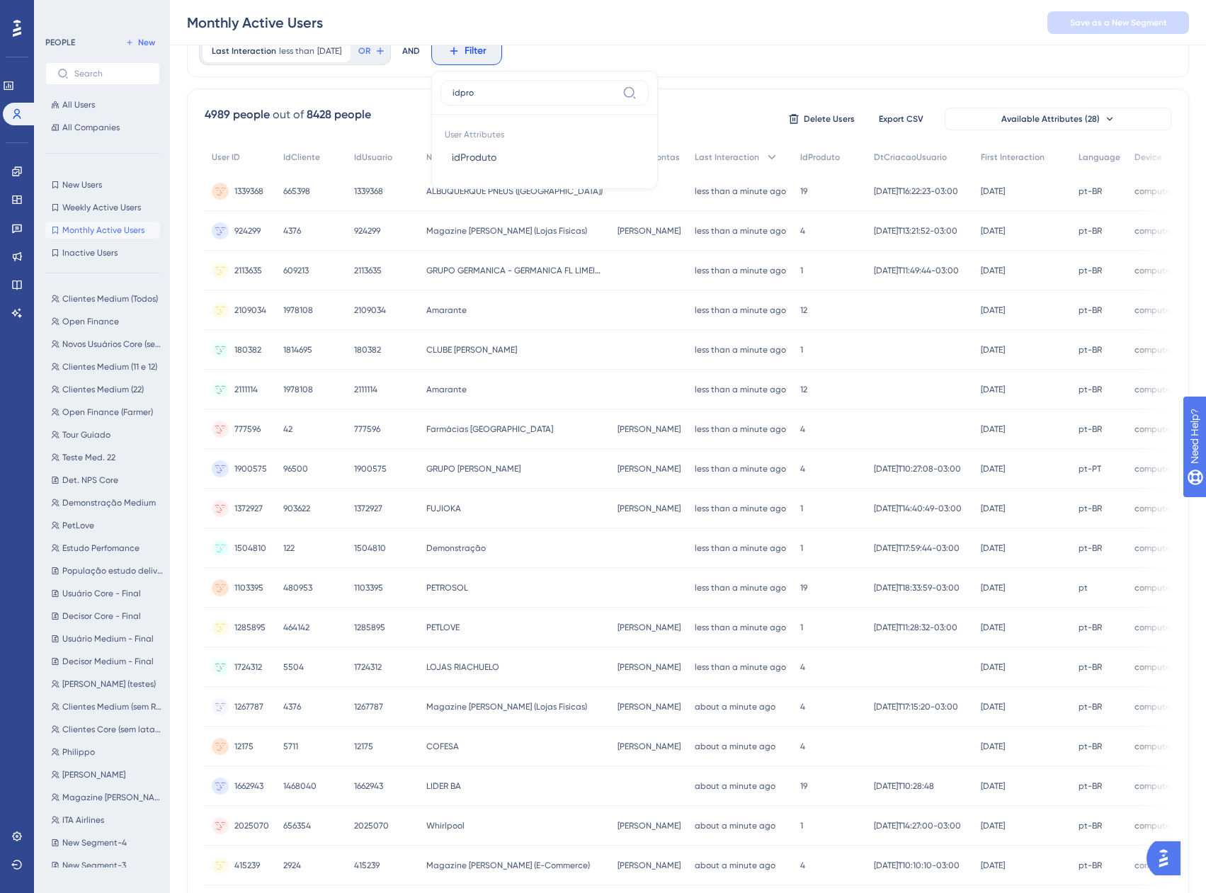
type input "idpro"
click at [530, 149] on button "idProduto idProduto" at bounding box center [544, 157] width 208 height 28
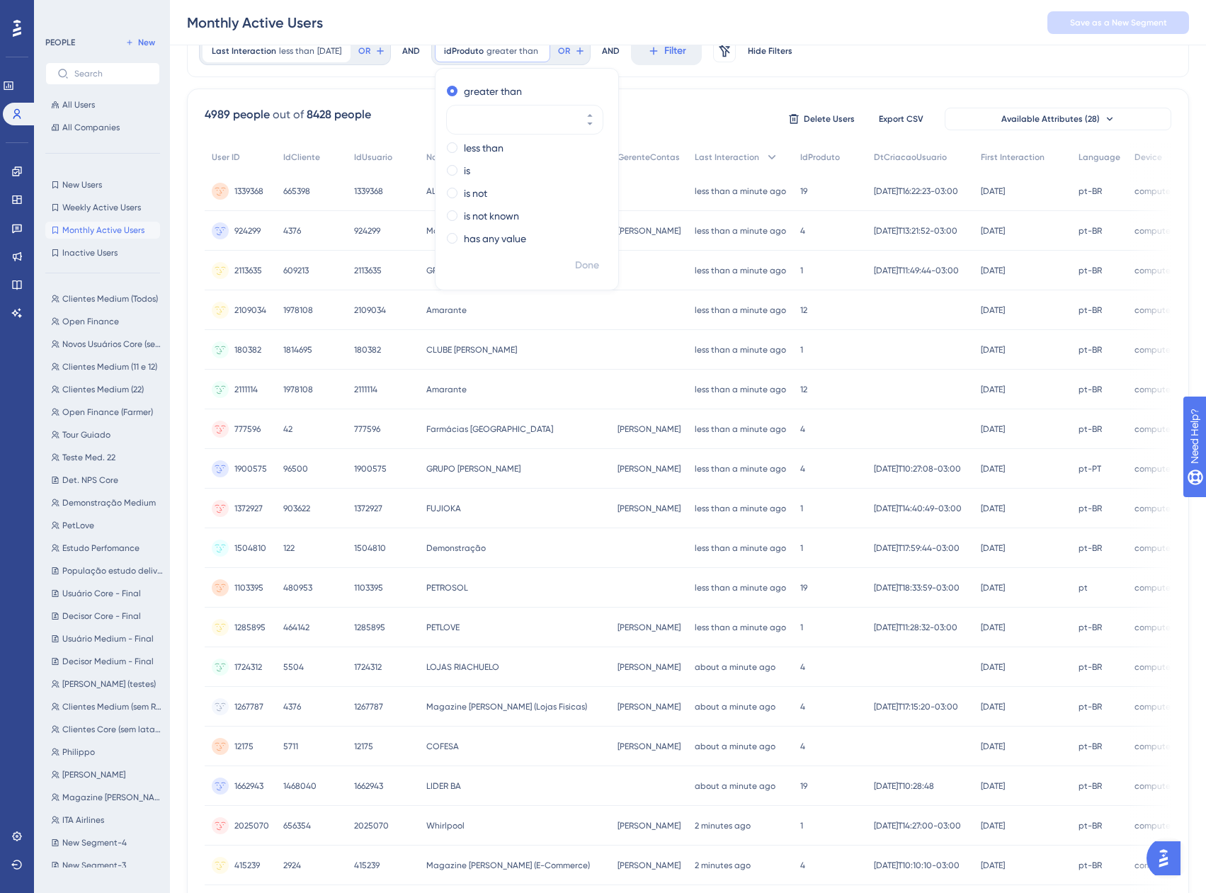
click at [486, 161] on div "greater than less than is is not is not known has any value" at bounding box center [527, 166] width 183 height 173
click at [470, 168] on label "is" at bounding box center [467, 170] width 6 height 17
type input "10"
click at [599, 266] on span "Done" at bounding box center [587, 265] width 24 height 17
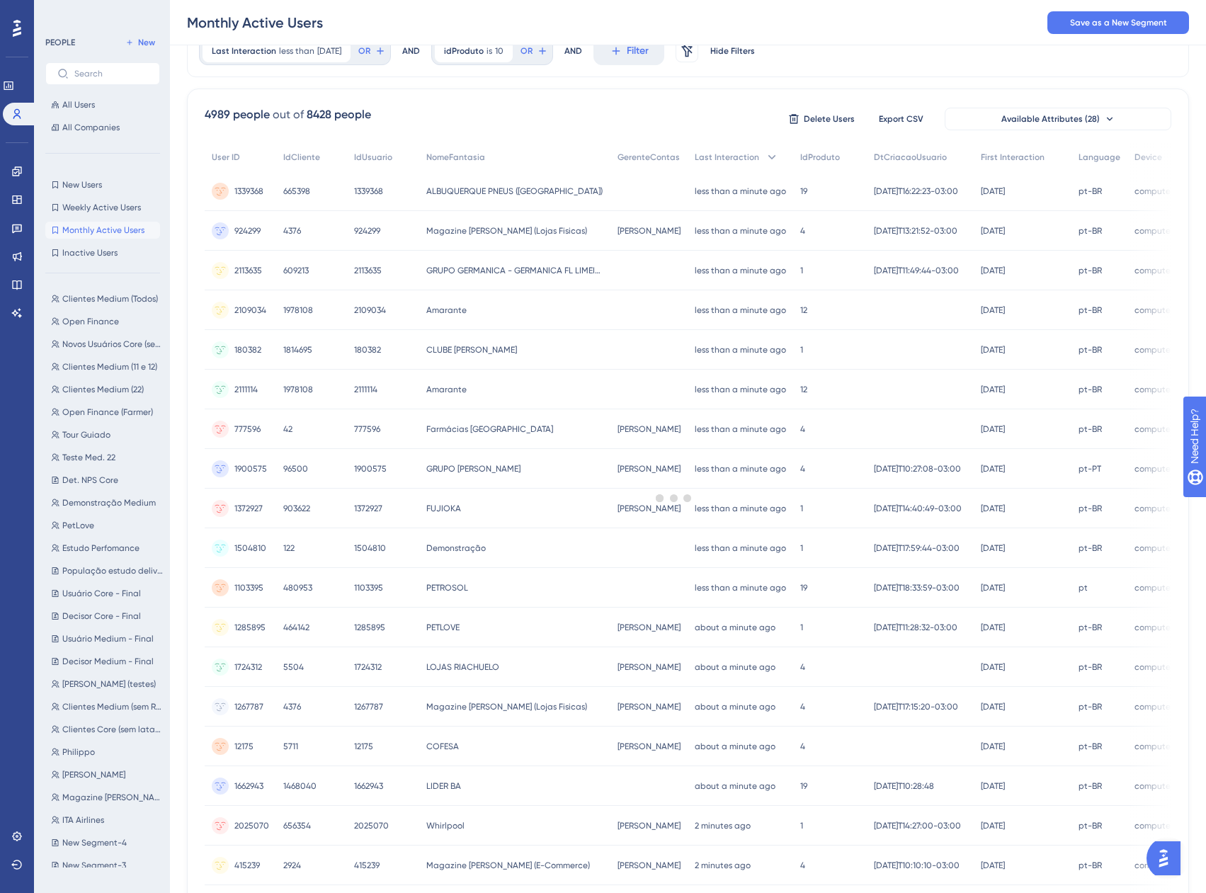
scroll to position [0, 0]
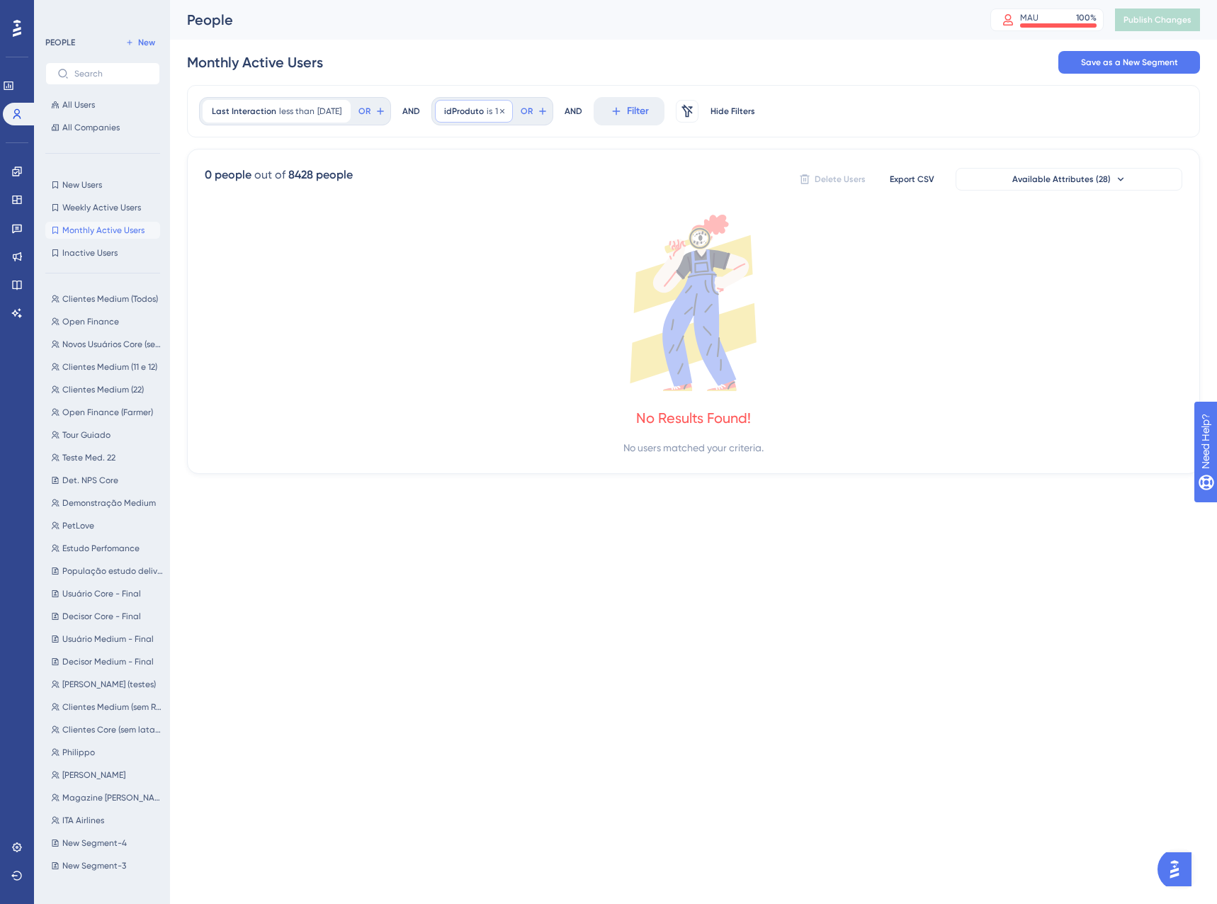
click at [504, 115] on span "10" at bounding box center [499, 111] width 8 height 11
type input "11"
click at [599, 319] on span "Done" at bounding box center [587, 325] width 24 height 17
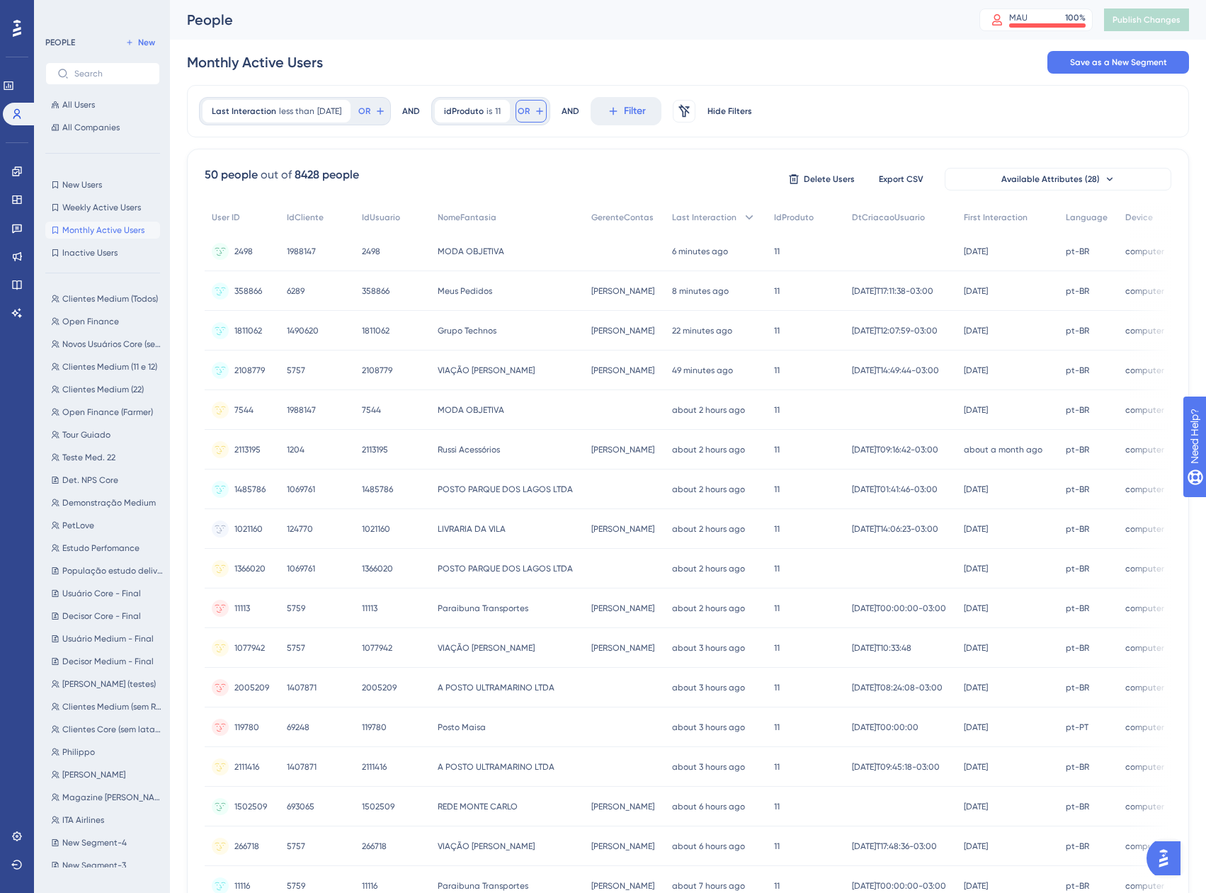
click at [530, 111] on span "OR" at bounding box center [524, 111] width 12 height 11
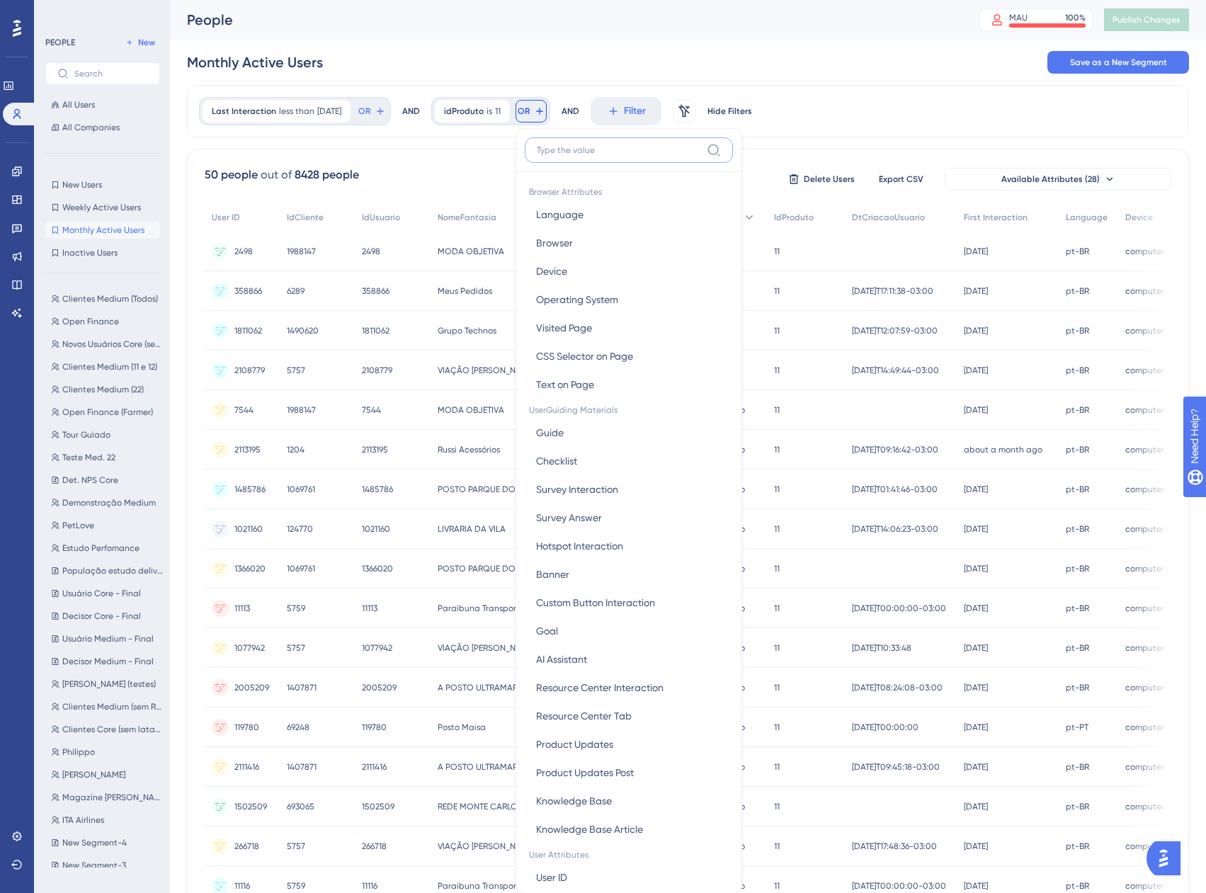
scroll to position [64, 0]
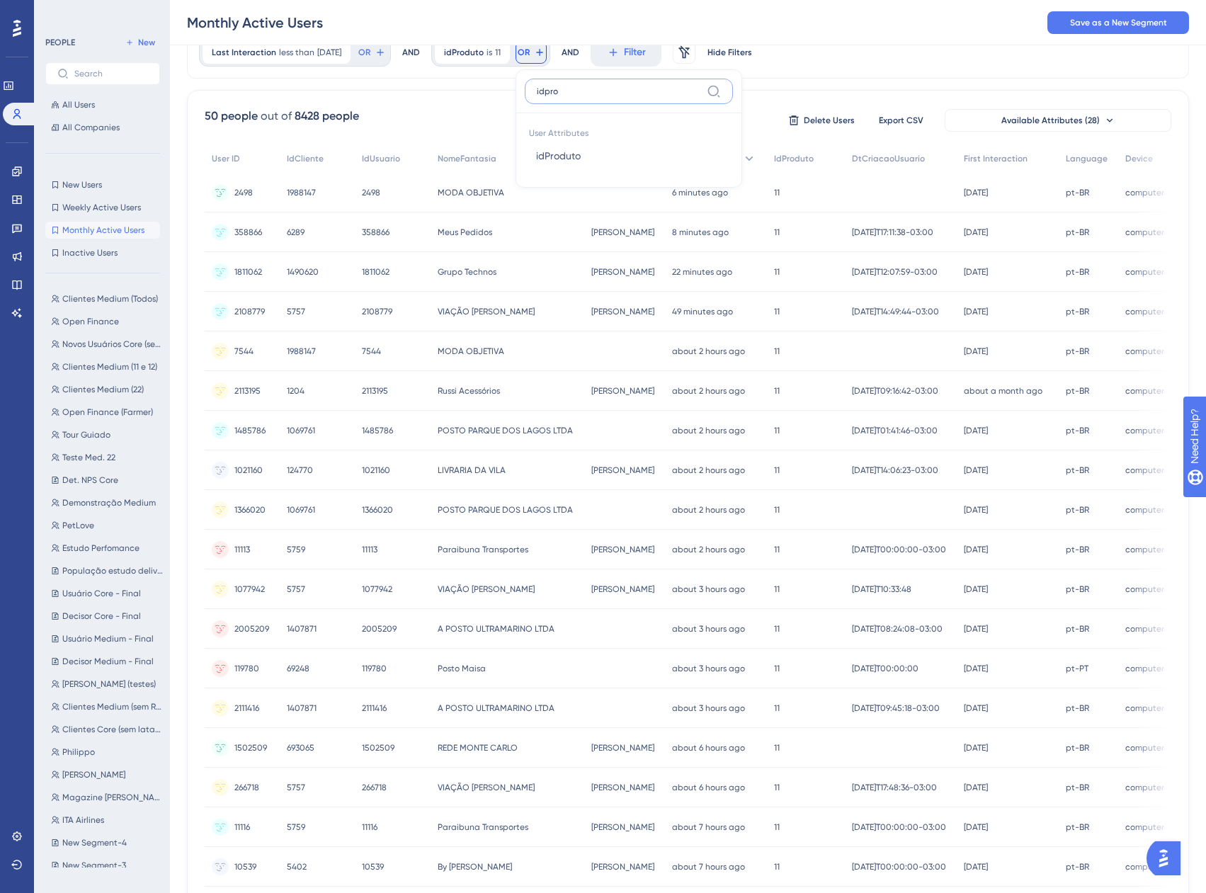
type input "idpro"
click at [581, 158] on span "idProduto" at bounding box center [558, 155] width 45 height 17
click at [580, 174] on label "is" at bounding box center [577, 172] width 6 height 17
type input "12"
click at [709, 266] on span "Done" at bounding box center [697, 266] width 24 height 17
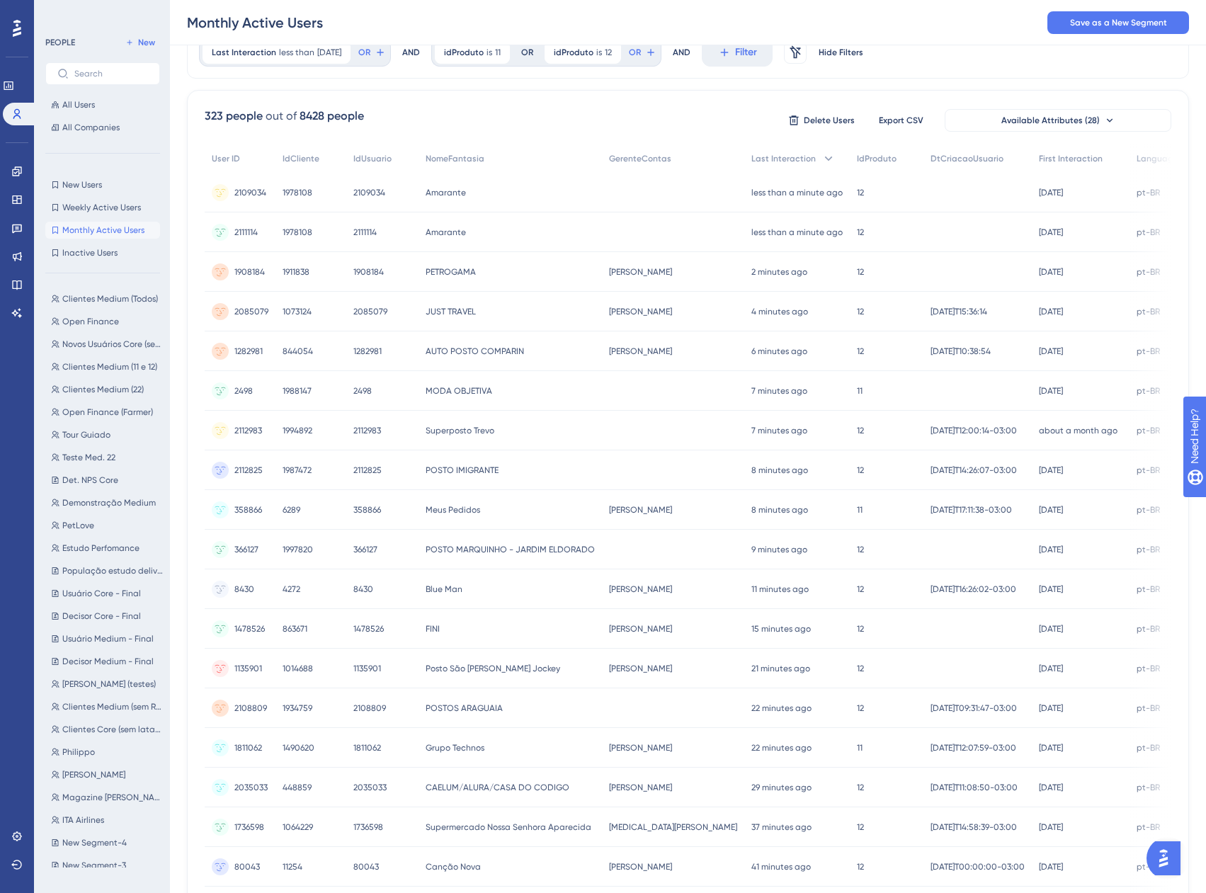
scroll to position [0, 0]
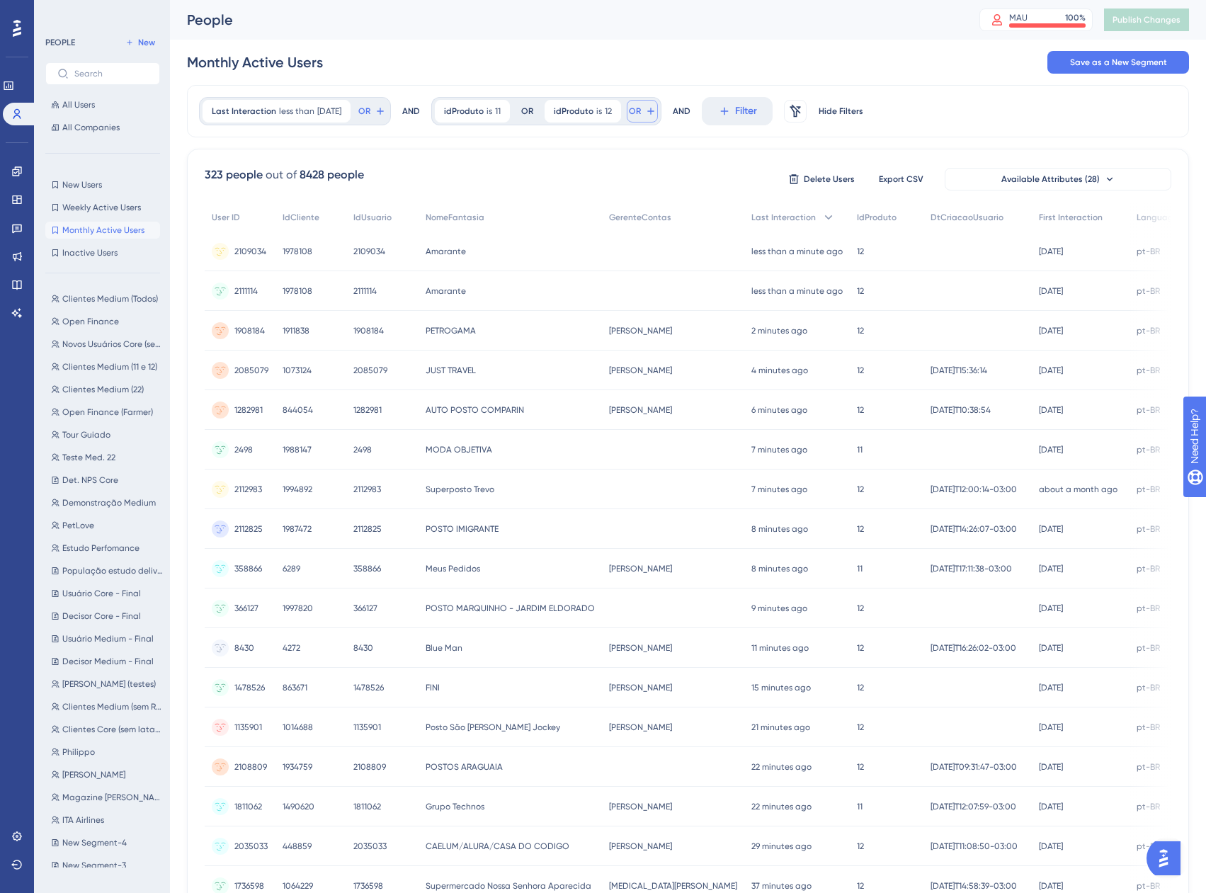
click at [658, 117] on button "OR" at bounding box center [642, 111] width 31 height 23
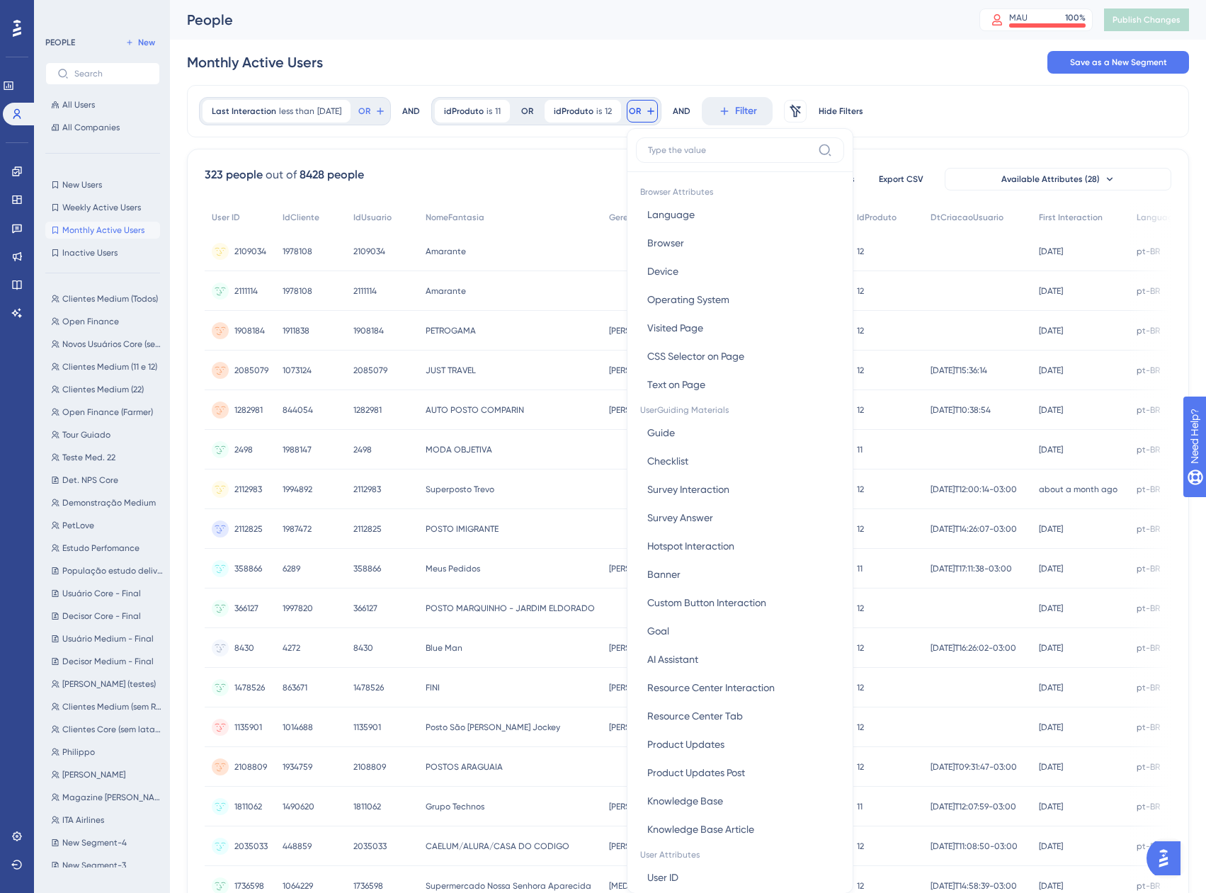
scroll to position [64, 0]
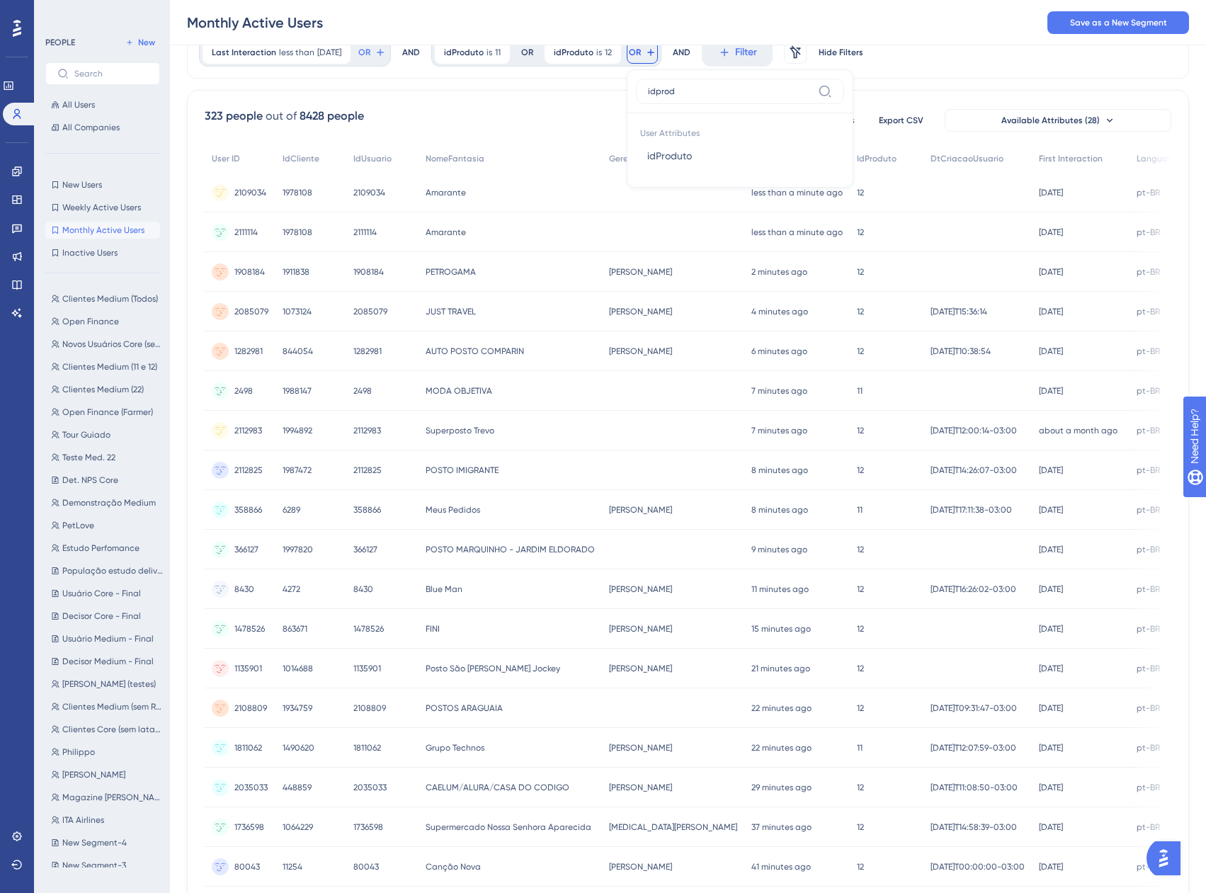
type input "idprod"
click at [711, 161] on button "idProduto idProduto" at bounding box center [740, 156] width 208 height 28
type input "22"
click at [700, 174] on div "is" at bounding box center [745, 172] width 154 height 17
click at [820, 263] on span "Done" at bounding box center [808, 266] width 24 height 17
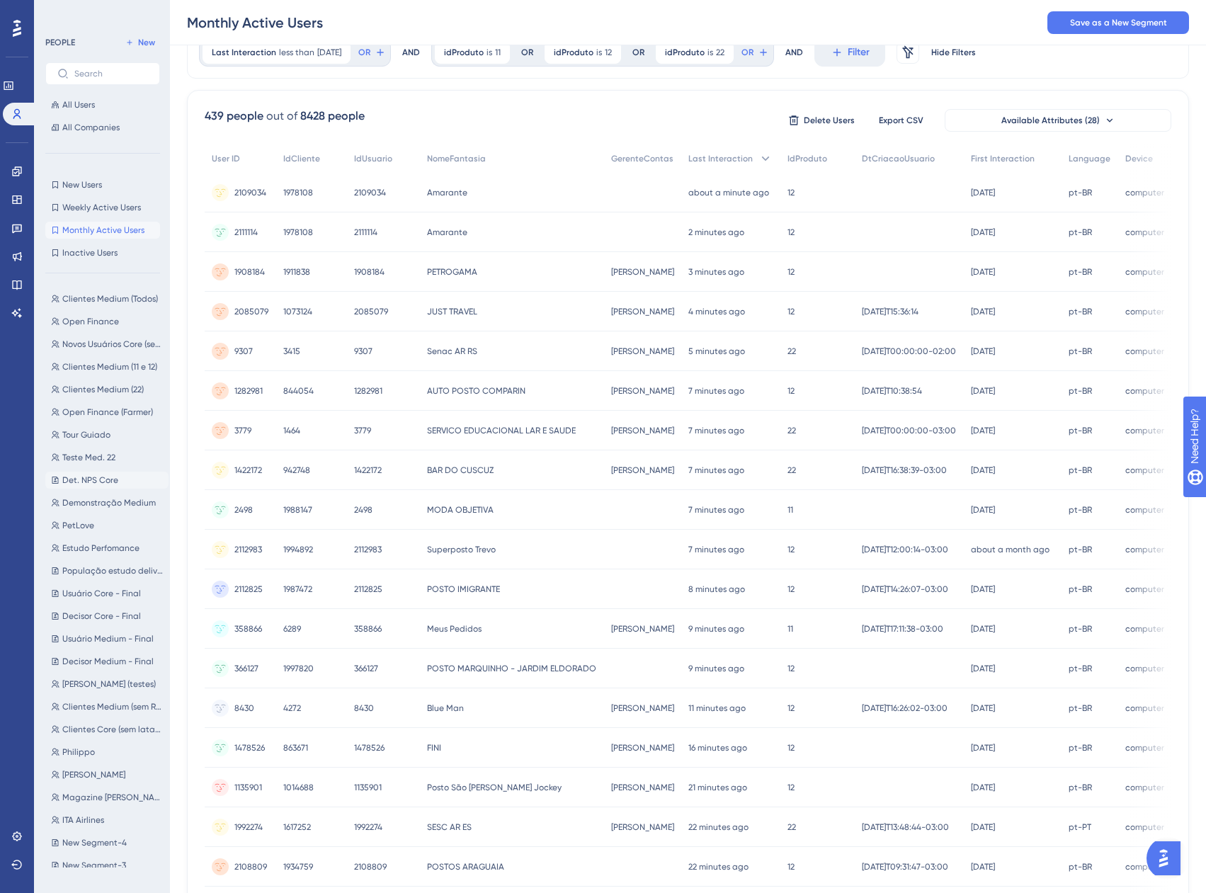
click at [52, 479] on icon at bounding box center [55, 480] width 8 height 8
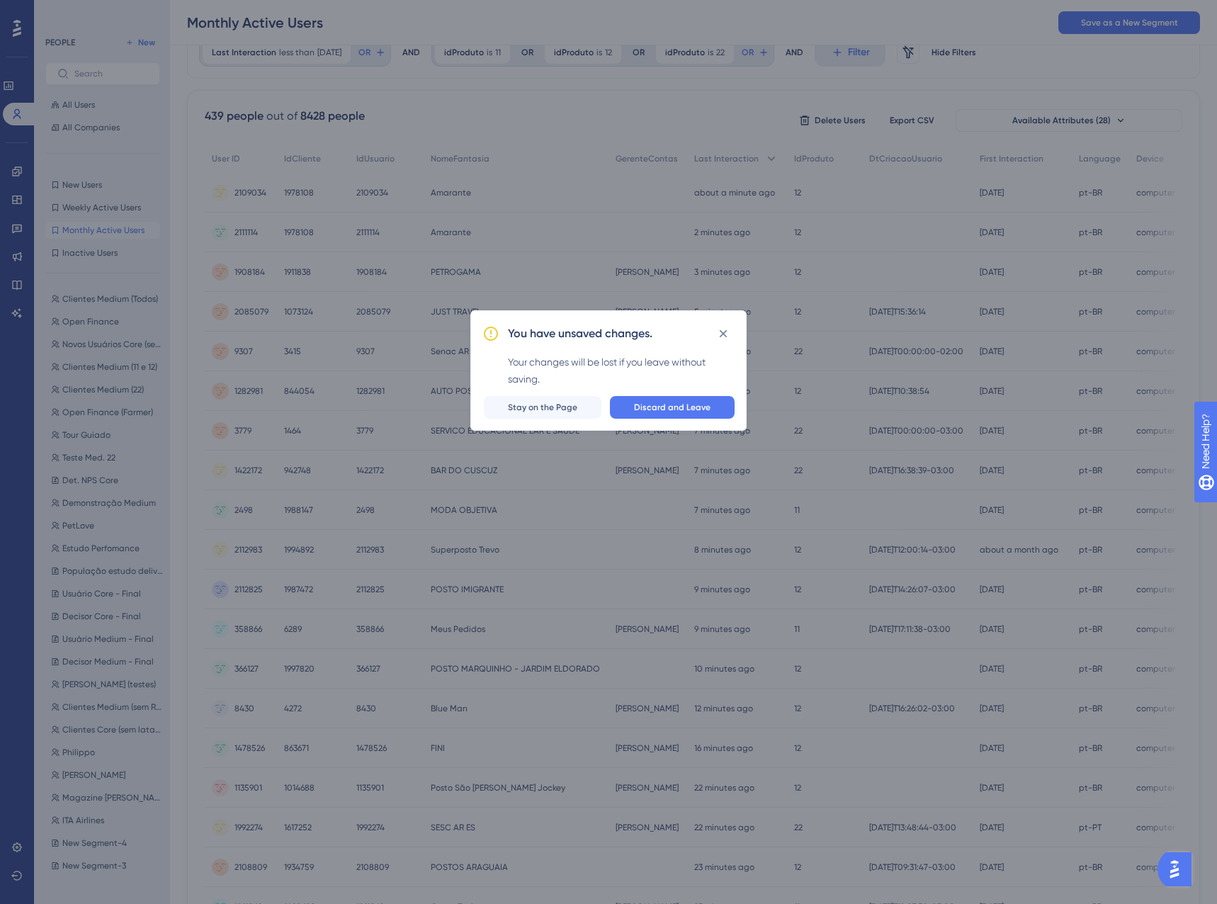
click at [716, 394] on div "You have unsaved changes. Your changes will be lost if you leave without saving…" at bounding box center [608, 370] width 276 height 120
drag, startPoint x: 716, startPoint y: 394, endPoint x: 712, endPoint y: 402, distance: 8.3
click at [712, 402] on button "Discard and Leave" at bounding box center [672, 407] width 125 height 23
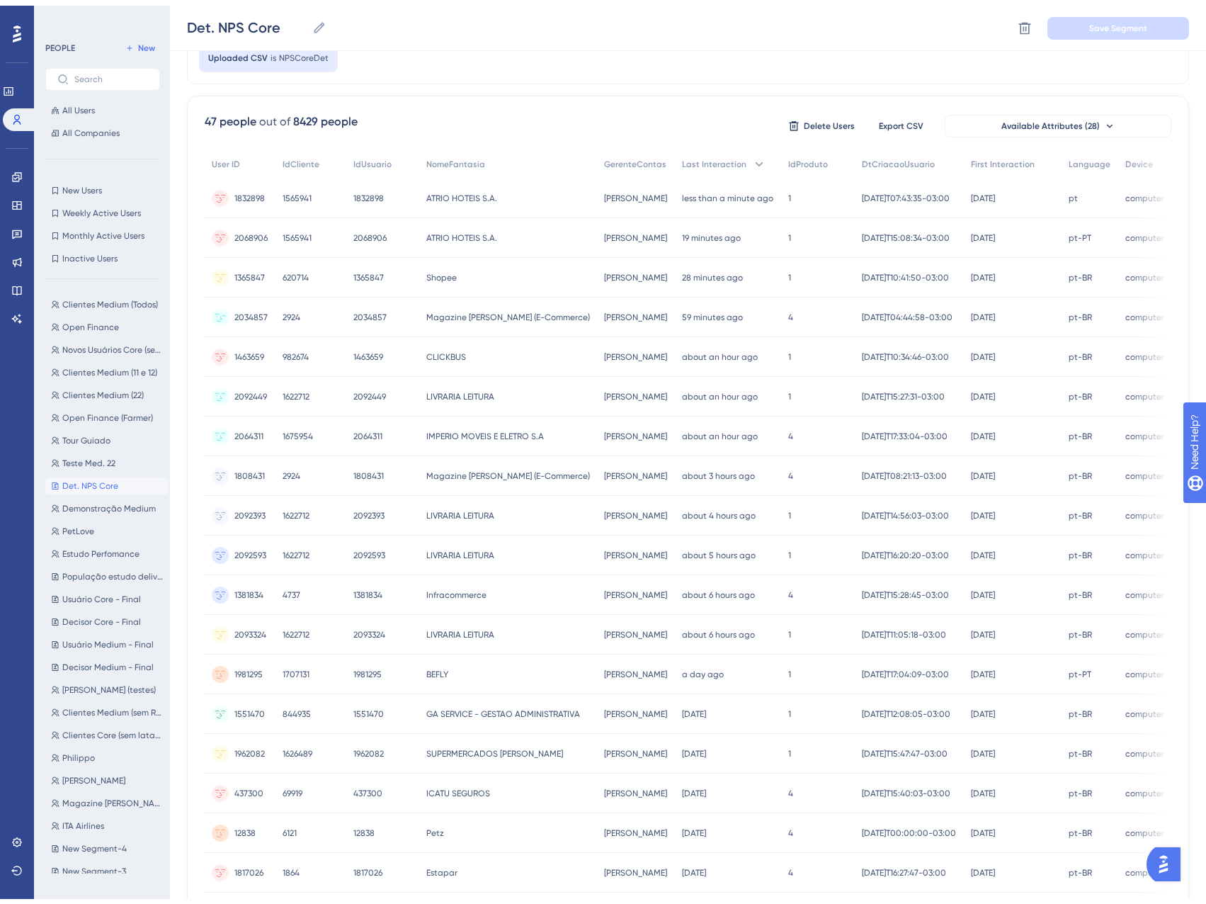
scroll to position [0, 0]
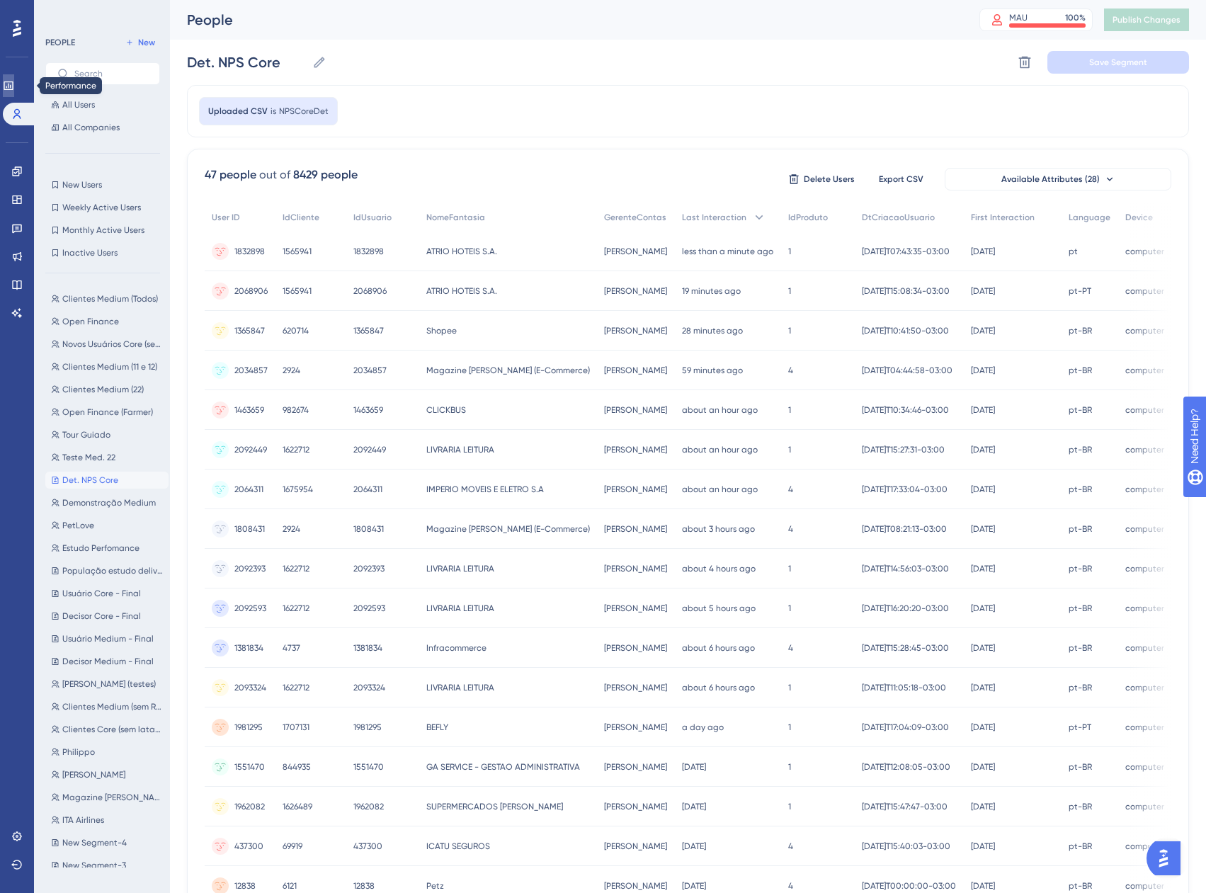
click at [13, 90] on icon at bounding box center [8, 85] width 9 height 8
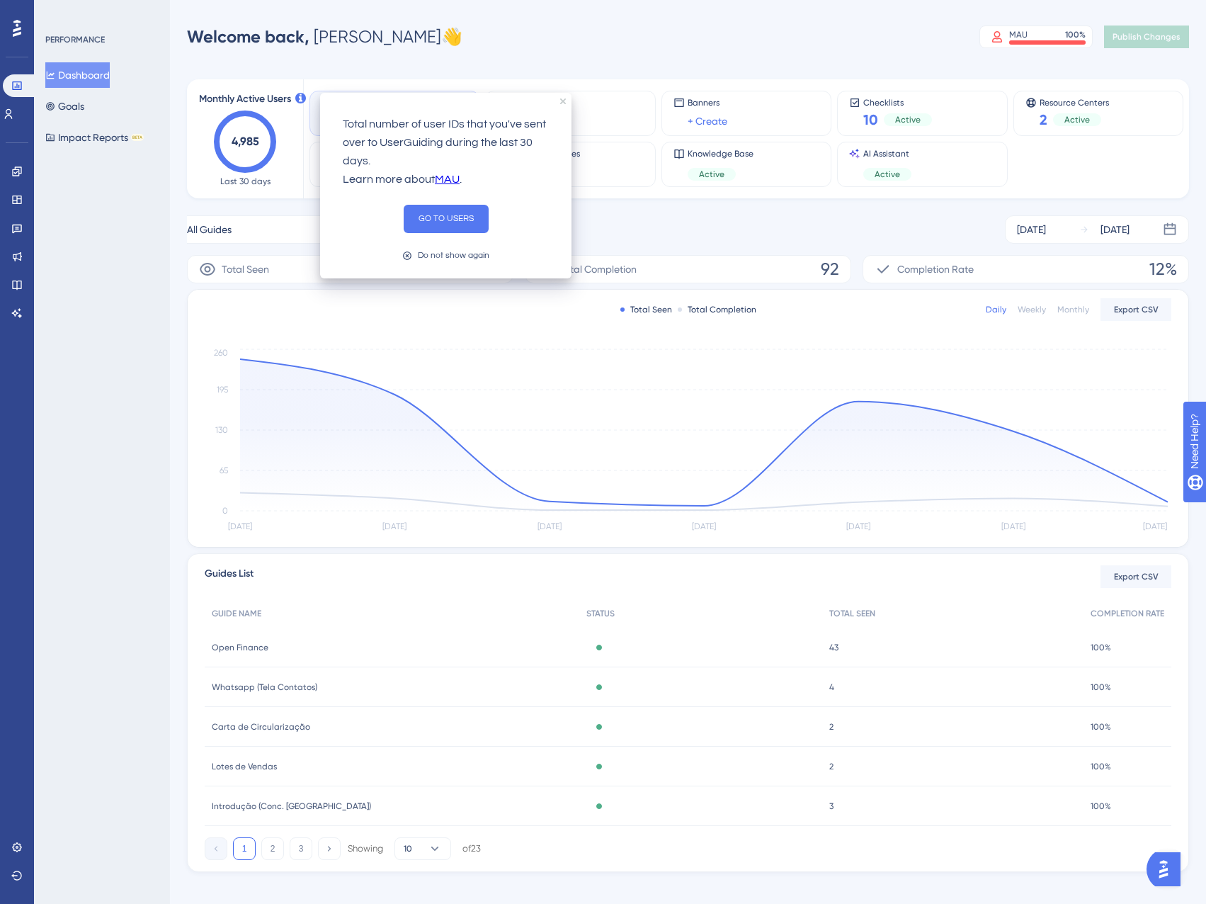
click at [437, 256] on div "Do not show again" at bounding box center [454, 255] width 72 height 13
